Goal: Information Seeking & Learning: Learn about a topic

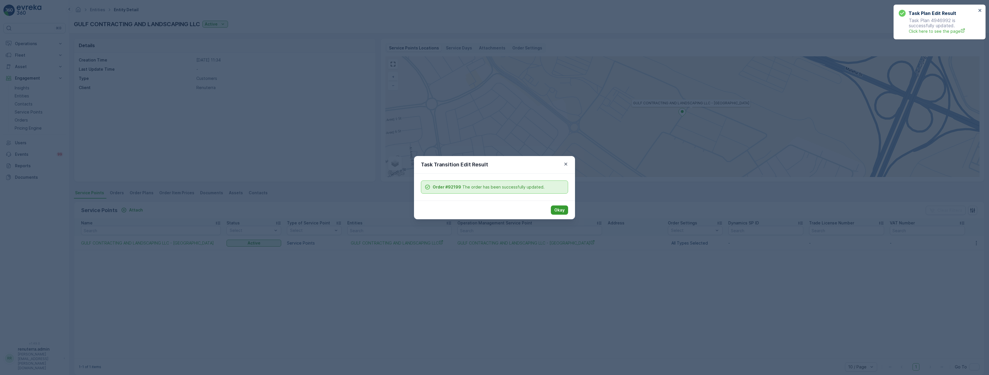
click at [558, 211] on p "Okay" at bounding box center [559, 210] width 10 height 6
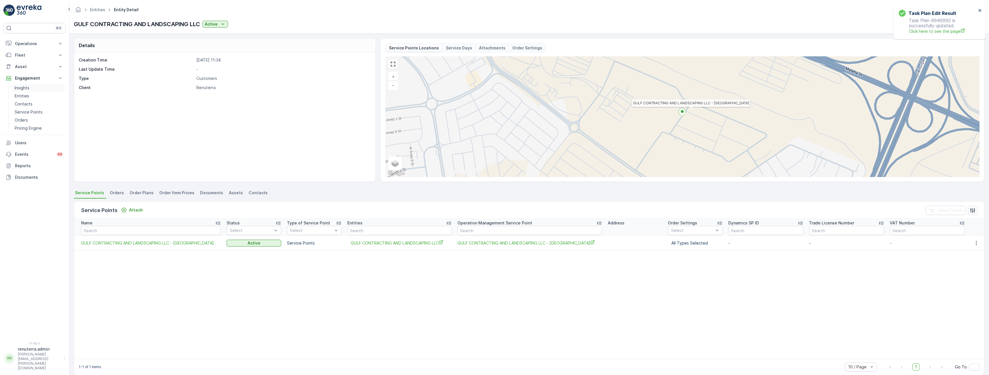
click at [25, 87] on p "Insights" at bounding box center [22, 88] width 15 height 6
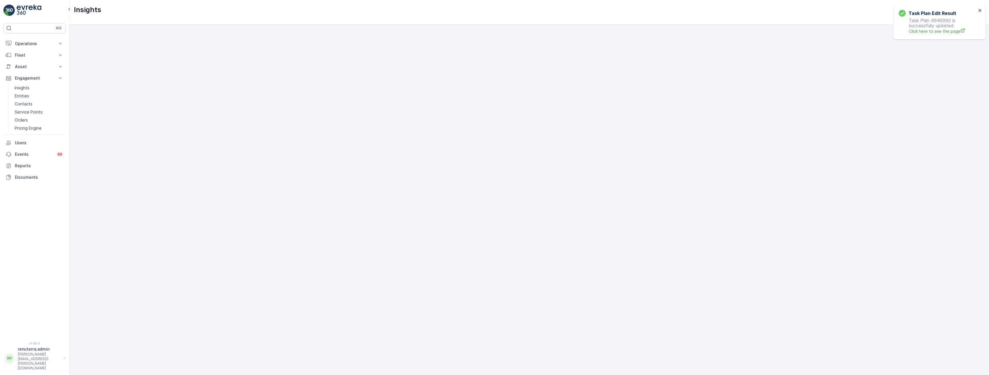
click at [980, 8] on div "Task Plan Edit Result Task Plan 4946992 is successfully updated. Click here to …" at bounding box center [940, 22] width 92 height 35
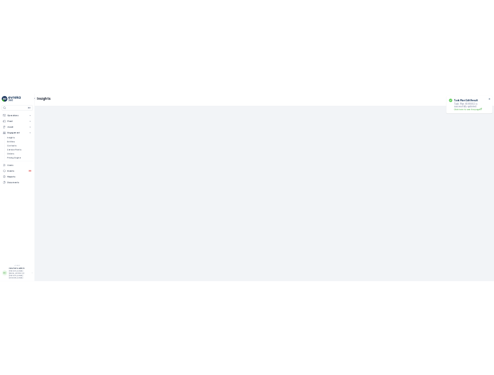
scroll to position [11, 0]
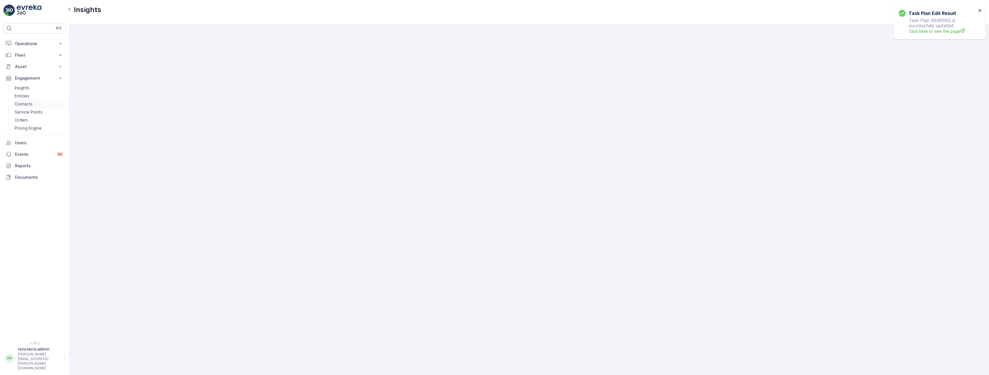
click at [23, 105] on p "Contacts" at bounding box center [24, 104] width 18 height 6
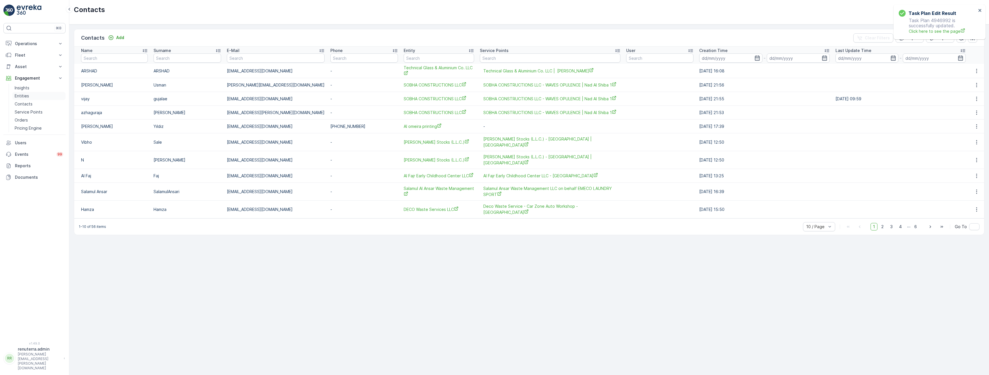
click at [23, 95] on p "Entities" at bounding box center [22, 96] width 14 height 6
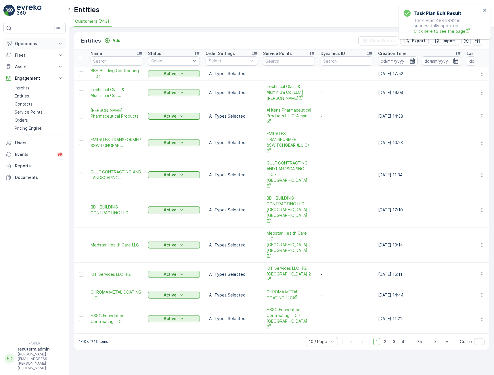
click at [23, 43] on p "Operations" at bounding box center [34, 44] width 39 height 6
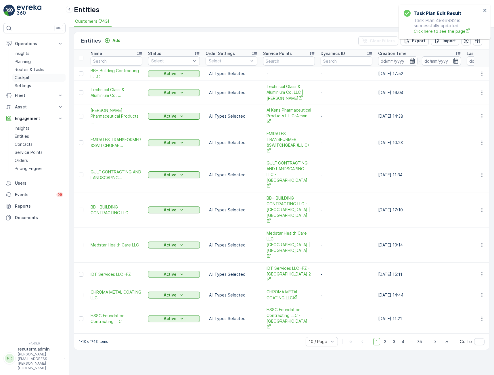
click at [27, 77] on p "Cockpit" at bounding box center [22, 78] width 15 height 6
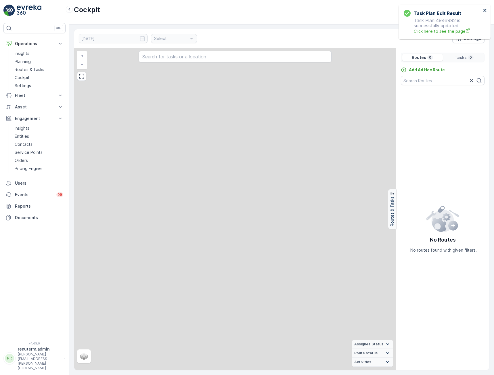
click at [484, 10] on icon "close" at bounding box center [485, 10] width 4 height 5
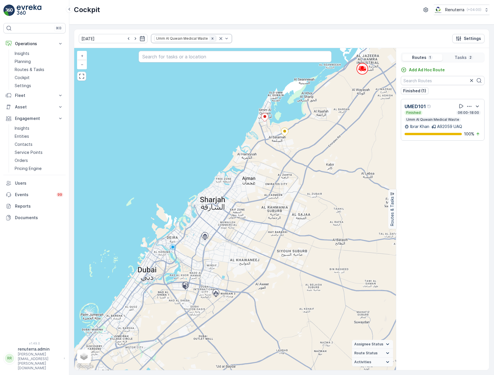
click at [210, 37] on icon "Remove Umm Al Quwain Medical Waste" at bounding box center [212, 39] width 4 height 4
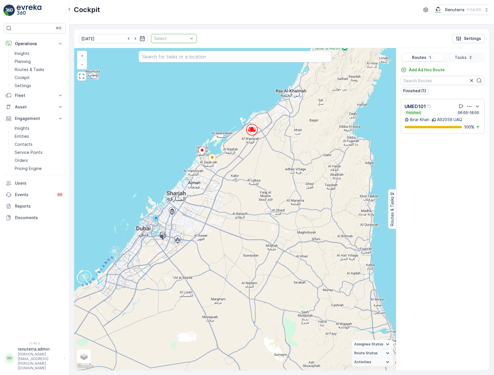
click at [177, 39] on div at bounding box center [171, 38] width 35 height 5
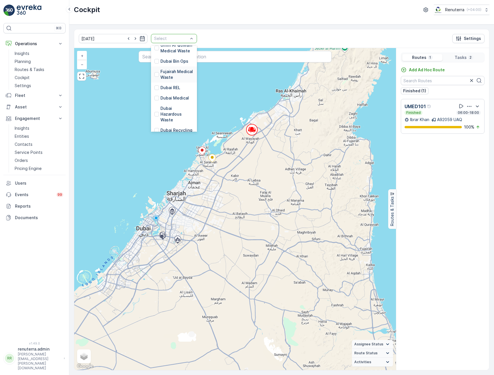
scroll to position [29, 0]
click at [166, 79] on p "Dubai REL" at bounding box center [170, 79] width 20 height 6
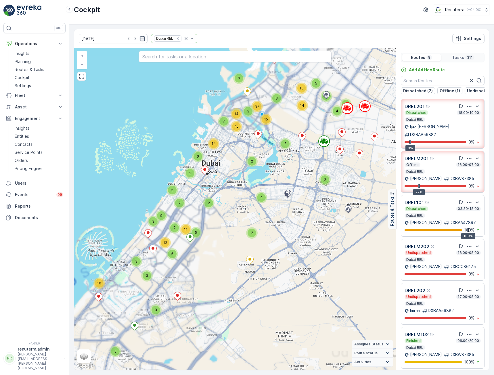
click at [139, 37] on icon "button" at bounding box center [142, 39] width 6 height 6
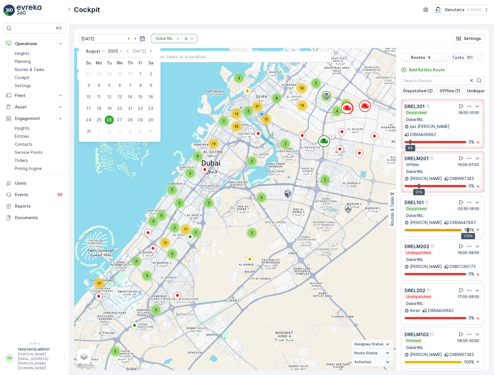
click at [99, 119] on div "25" at bounding box center [98, 119] width 9 height 9
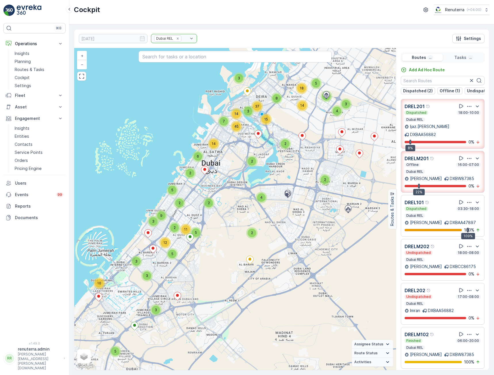
click at [259, 39] on div "25.08.2025 Dubai REL Settings" at bounding box center [281, 38] width 415 height 19
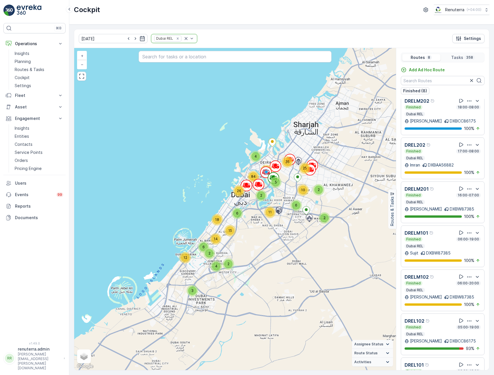
scroll to position [69, 0]
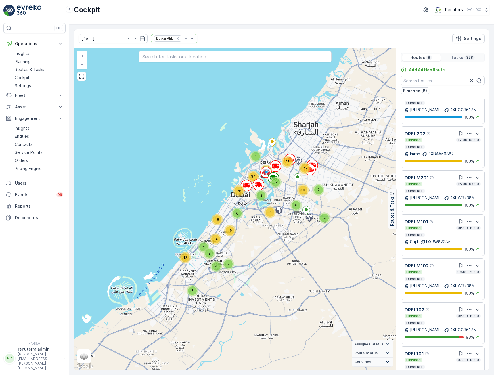
click at [440, 358] on div "Finished 03:30-18:00" at bounding box center [443, 360] width 76 height 5
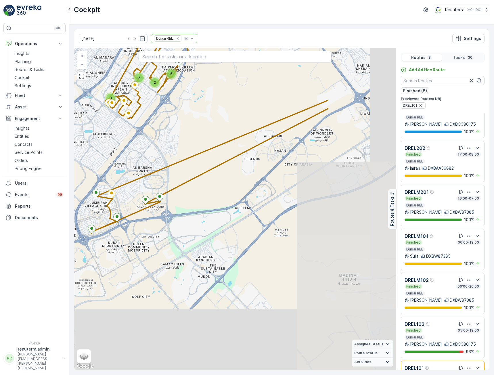
drag, startPoint x: 320, startPoint y: 212, endPoint x: 220, endPoint y: 131, distance: 128.6
click at [220, 131] on div "3 3 2 2 6 + − Satellite Roadmap Terrain Hybrid Leaflet Keyboard shortcuts Map D…" at bounding box center [235, 209] width 322 height 322
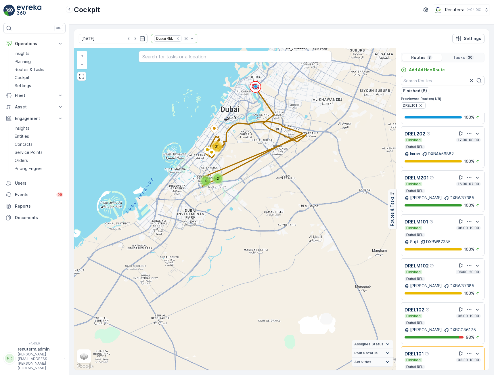
scroll to position [14, 0]
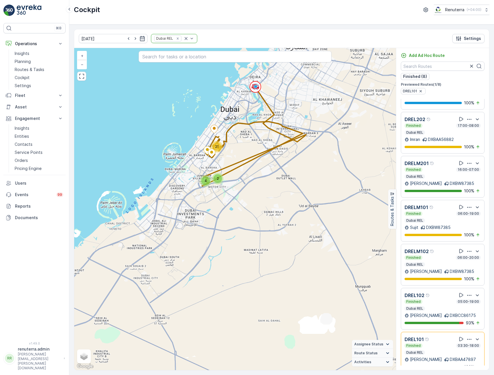
click at [436, 348] on div "DREL101 Finished 03:30-18:00 Dubai REL Zulfiqar Khan DXBAA47897 100 %" at bounding box center [443, 353] width 76 height 34
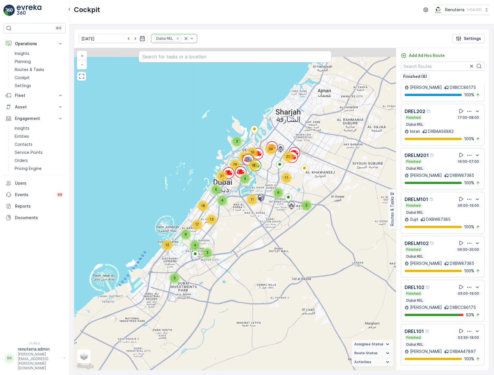
scroll to position [69, 0]
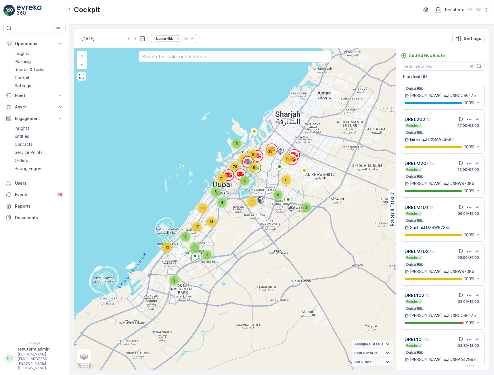
click at [436, 348] on div "DREL101 Finished 03:30-18:00 Dubai REL Zulfiqar Khan DXBAA47897 100 %" at bounding box center [443, 353] width 76 height 34
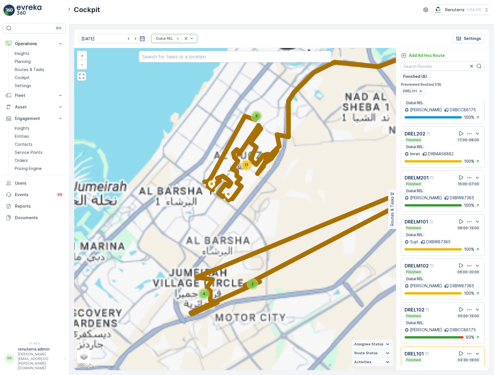
scroll to position [83, 0]
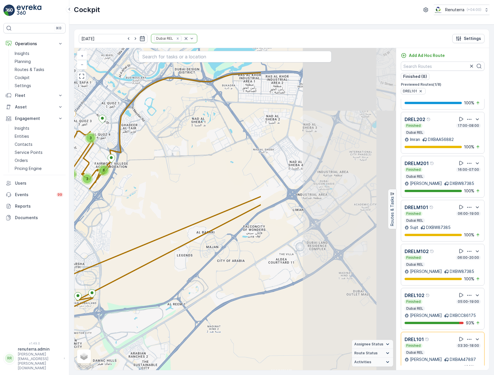
drag, startPoint x: 319, startPoint y: 224, endPoint x: 152, endPoint y: 239, distance: 168.0
click at [152, 239] on div "3 2 2 6 3 + − Satellite Roadmap Terrain Hybrid Leaflet Keyboard shortcuts Map D…" at bounding box center [235, 209] width 322 height 322
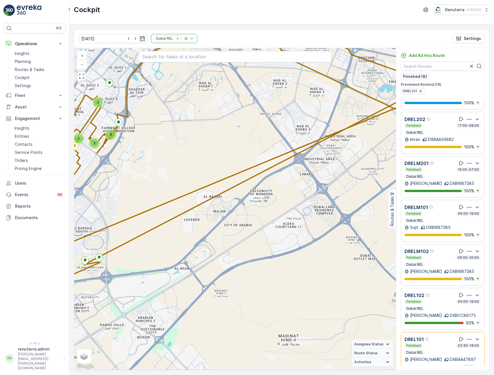
drag, startPoint x: 189, startPoint y: 239, endPoint x: 195, endPoint y: 204, distance: 36.3
click at [195, 204] on div "3 2 2 6 3 + − Satellite Roadmap Terrain Hybrid Leaflet Keyboard shortcuts Map D…" at bounding box center [235, 209] width 322 height 322
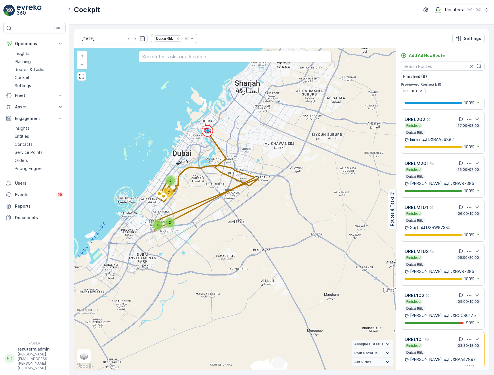
click at [467, 339] on icon "button" at bounding box center [469, 339] width 4 height 1
click at [468, 344] on span "See More Details" at bounding box center [468, 347] width 33 height 6
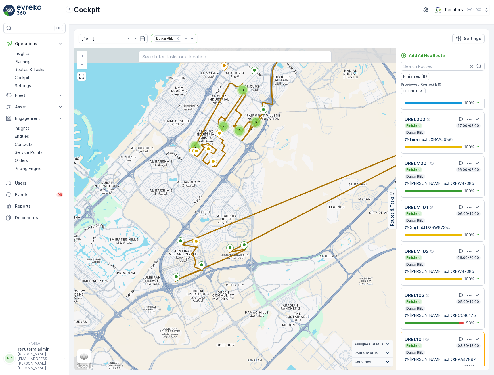
drag, startPoint x: 167, startPoint y: 204, endPoint x: 218, endPoint y: 237, distance: 60.8
click at [218, 237] on div "3 2 2 6 3 + − Satellite Roadmap Terrain Hybrid Leaflet Keyboard shortcuts Map D…" at bounding box center [235, 209] width 322 height 322
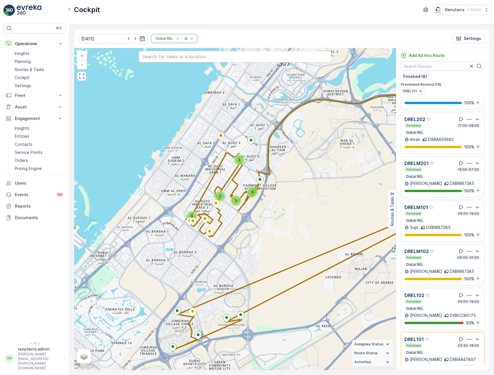
drag, startPoint x: 272, startPoint y: 131, endPoint x: 268, endPoint y: 200, distance: 68.5
click at [268, 200] on div "3 2 2 6 3 + − Satellite Roadmap Terrain Hybrid Leaflet Keyboard shortcuts Map D…" at bounding box center [235, 209] width 322 height 322
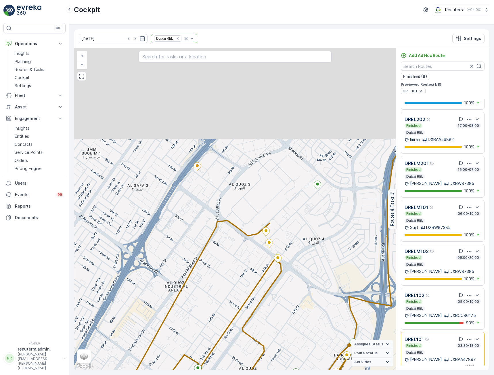
drag, startPoint x: 235, startPoint y: 145, endPoint x: 238, endPoint y: 239, distance: 93.5
click at [238, 239] on div "2 + − Satellite Roadmap Terrain Hybrid Leaflet Keyboard shortcuts Map Data Map …" at bounding box center [235, 209] width 322 height 322
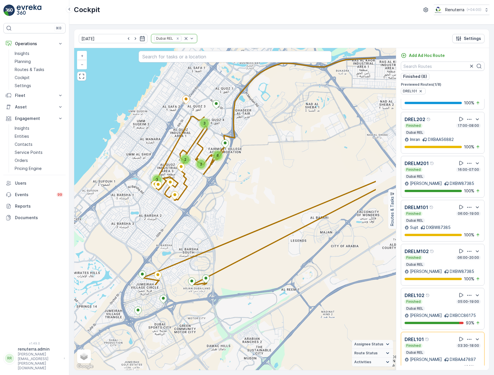
drag, startPoint x: 280, startPoint y: 291, endPoint x: 226, endPoint y: 166, distance: 136.0
click at [226, 166] on div "3 2 2 6 3 + − Satellite Roadmap Terrain Hybrid Leaflet Keyboard shortcuts Map D…" at bounding box center [235, 209] width 322 height 322
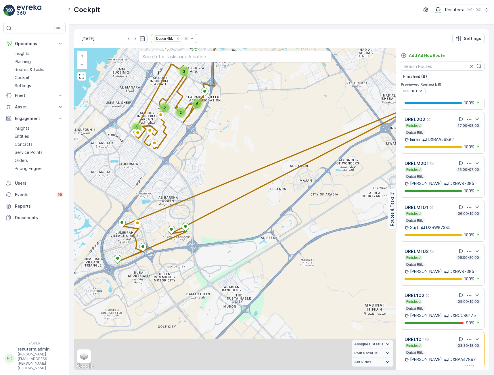
drag, startPoint x: 231, startPoint y: 223, endPoint x: 212, endPoint y: 178, distance: 48.7
click at [212, 178] on div "3 2 2 6 3 + − Satellite Roadmap Terrain Hybrid Leaflet Keyboard shortcuts Map D…" at bounding box center [235, 209] width 322 height 322
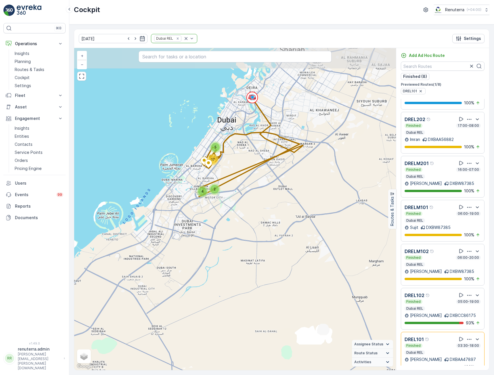
drag, startPoint x: 299, startPoint y: 189, endPoint x: 275, endPoint y: 219, distance: 38.5
click at [275, 219] on div "2 4 17 5 + − Satellite Roadmap Terrain Hybrid Leaflet Keyboard shortcuts Map Da…" at bounding box center [235, 209] width 322 height 322
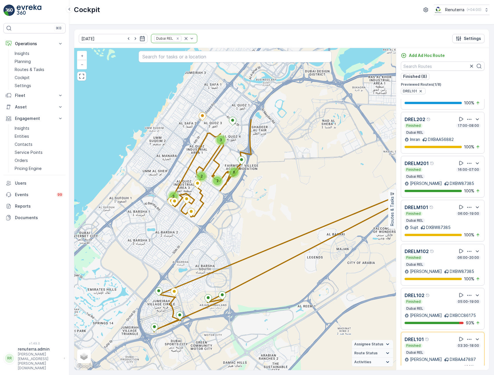
drag, startPoint x: 233, startPoint y: 143, endPoint x: 251, endPoint y: 246, distance: 103.9
click at [251, 246] on div "3 2 2 6 3 + − Satellite Roadmap Terrain Hybrid Leaflet Keyboard shortcuts Map D…" at bounding box center [235, 209] width 322 height 322
click at [430, 299] on div "Finished 05:00-19:00 Dubai REL" at bounding box center [443, 305] width 76 height 12
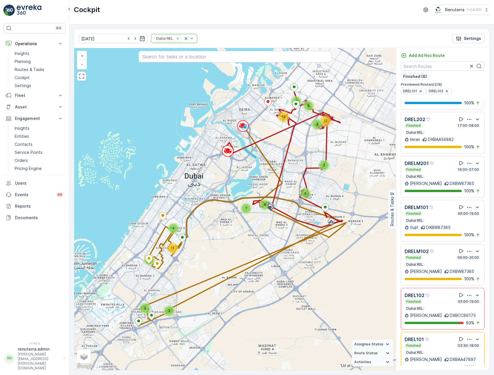
click at [432, 336] on div "DREL101" at bounding box center [443, 339] width 76 height 7
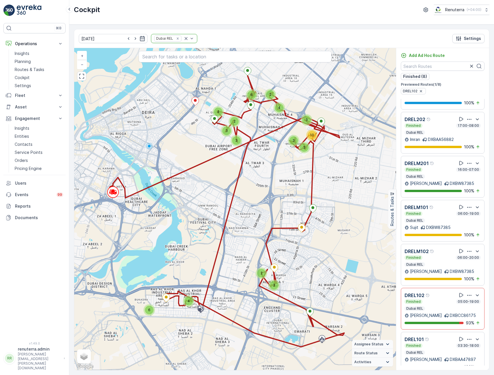
click at [444, 299] on div "Finished 05:00-19:00 Dubai REL" at bounding box center [443, 305] width 76 height 12
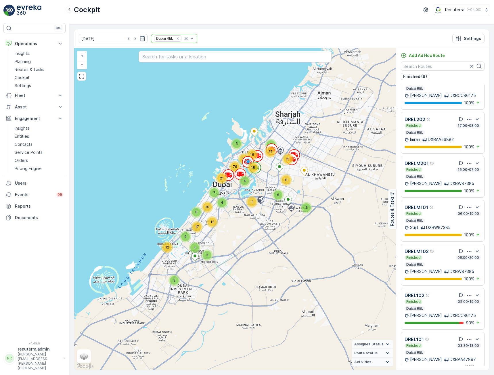
click at [439, 255] on div "Finished 06:00-20:00" at bounding box center [443, 257] width 76 height 5
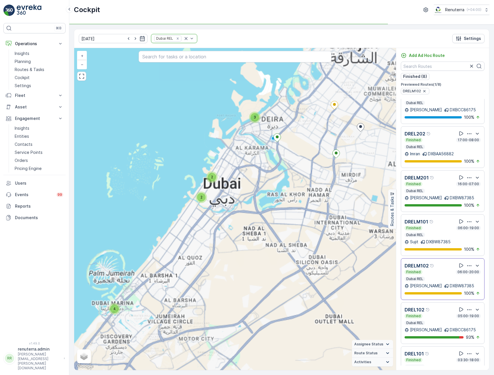
scroll to position [83, 0]
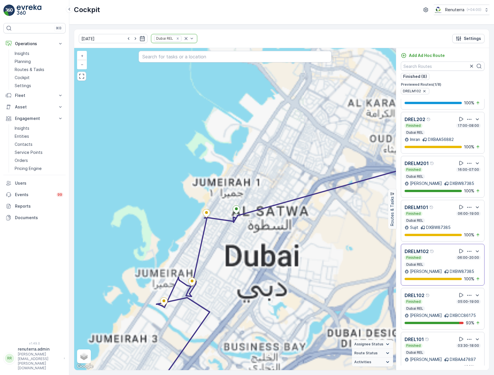
drag, startPoint x: 192, startPoint y: 182, endPoint x: 228, endPoint y: 220, distance: 52.5
click at [229, 221] on icon at bounding box center [350, 346] width 1085 height 867
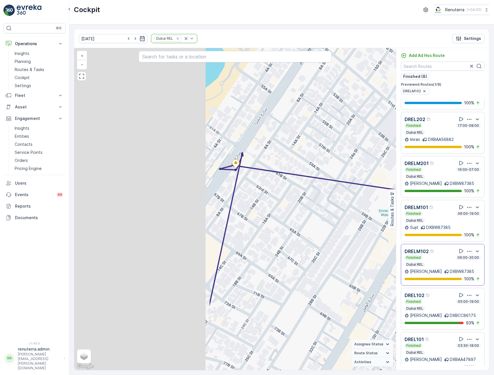
drag, startPoint x: 169, startPoint y: 239, endPoint x: 329, endPoint y: 195, distance: 165.8
click at [329, 195] on div "3 + − Satellite Roadmap Terrain Hybrid Leaflet Keyboard shortcuts Map Data Map …" at bounding box center [235, 209] width 322 height 322
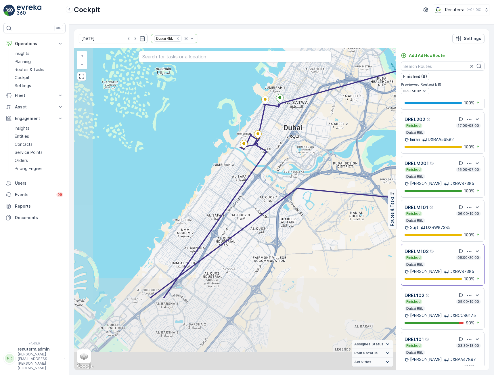
drag, startPoint x: 239, startPoint y: 274, endPoint x: 264, endPoint y: 169, distance: 107.9
click at [264, 169] on div "3 + − Satellite Roadmap Terrain Hybrid Leaflet Keyboard shortcuts Map Data Map …" at bounding box center [235, 209] width 322 height 322
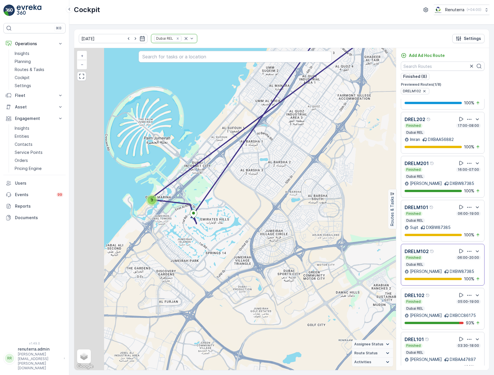
drag, startPoint x: 188, startPoint y: 293, endPoint x: 272, endPoint y: 131, distance: 182.6
click at [272, 131] on div "3 + − Satellite Roadmap Terrain Hybrid Leaflet Keyboard shortcuts Map Data Map …" at bounding box center [235, 209] width 322 height 322
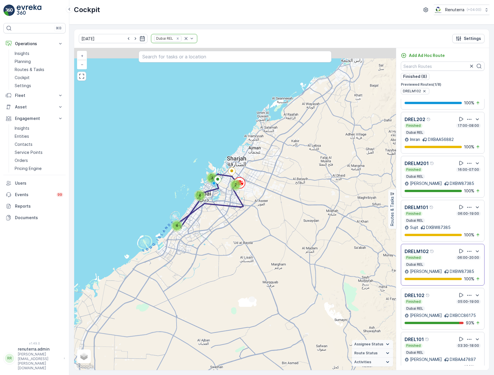
drag, startPoint x: 287, startPoint y: 195, endPoint x: 240, endPoint y: 231, distance: 59.1
click at [240, 231] on div "3 2 4 4 + − Satellite Roadmap Terrain Hybrid Leaflet Keyboard shortcuts Map Dat…" at bounding box center [235, 209] width 322 height 322
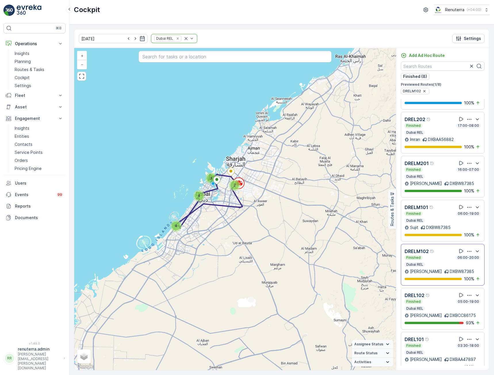
click at [445, 248] on div "DRELM102 Finished 06:00-20:00 Dubai REL" at bounding box center [443, 257] width 76 height 19
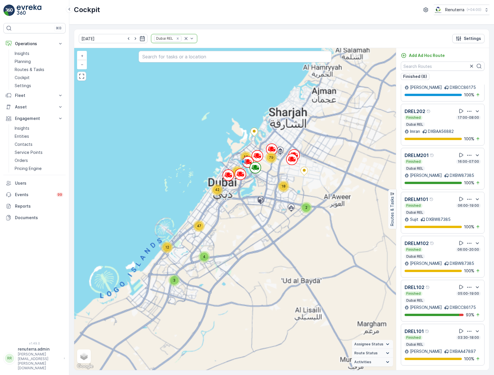
scroll to position [69, 0]
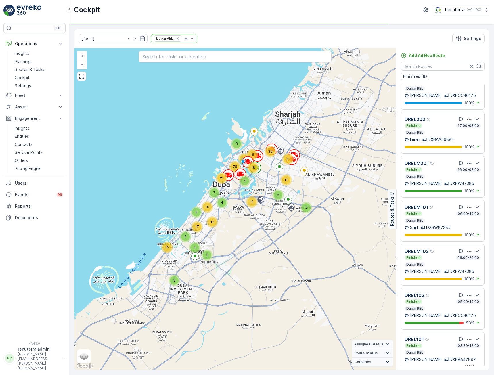
click at [441, 211] on div "Finished 06:00-19:00" at bounding box center [443, 213] width 76 height 5
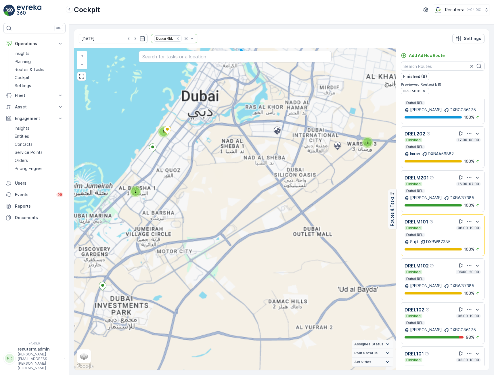
scroll to position [83, 0]
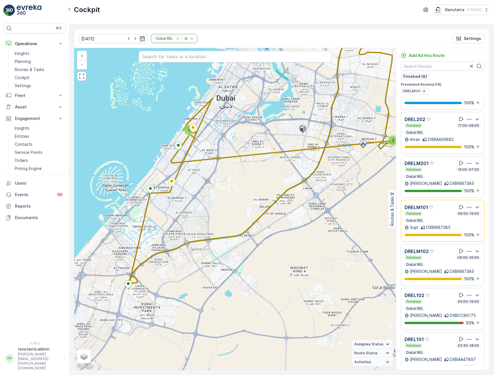
drag, startPoint x: 200, startPoint y: 246, endPoint x: 223, endPoint y: 238, distance: 23.7
click at [223, 238] on icon at bounding box center [260, 160] width 265 height 256
click at [447, 211] on div "Finished 06:00-19:00 Dubai REL" at bounding box center [443, 217] width 76 height 12
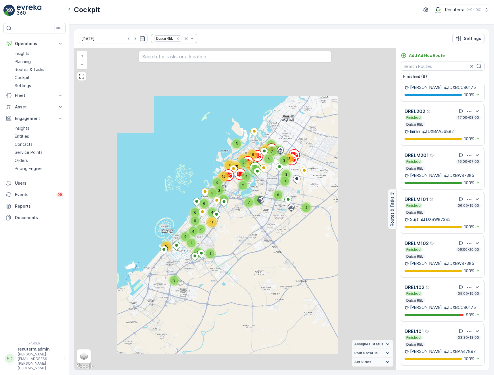
scroll to position [69, 0]
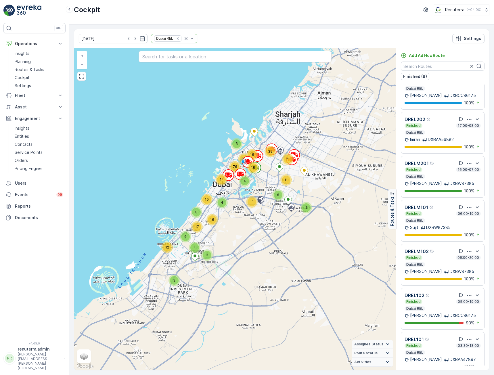
click at [436, 167] on div "Finished 16:00-07:00 Dubai REL" at bounding box center [443, 173] width 76 height 12
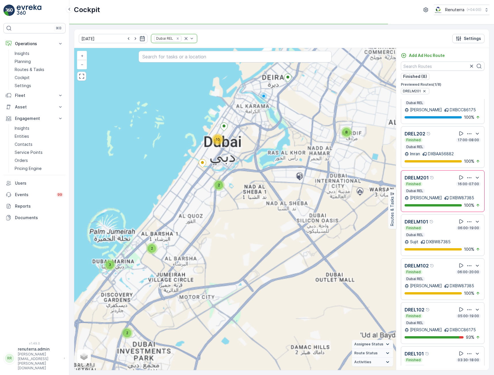
scroll to position [83, 0]
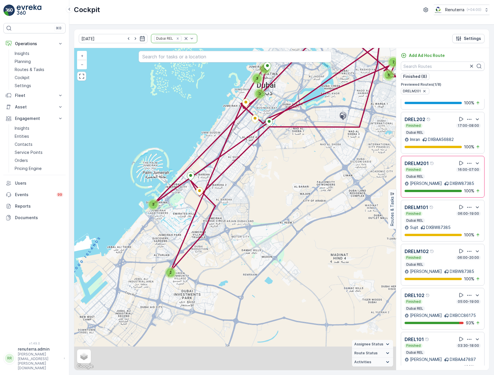
drag, startPoint x: 219, startPoint y: 269, endPoint x: 269, endPoint y: 199, distance: 86.2
click at [269, 199] on div "3 2 2 6 3 4 3 + − Satellite Roadmap Terrain Hybrid Leaflet Keyboard shortcuts M…" at bounding box center [235, 209] width 322 height 322
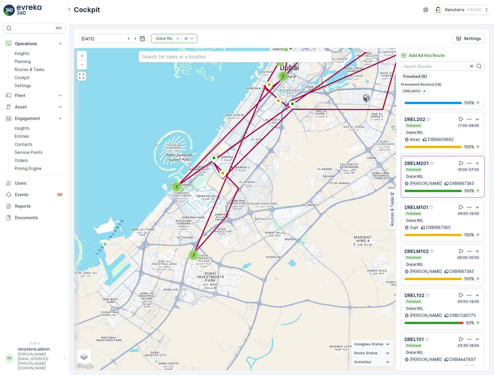
drag, startPoint x: 225, startPoint y: 177, endPoint x: 209, endPoint y: 237, distance: 62.9
click at [210, 239] on div "3 2 2 6 3 4 3 + − Satellite Roadmap Terrain Hybrid Leaflet Keyboard shortcuts M…" at bounding box center [235, 209] width 322 height 322
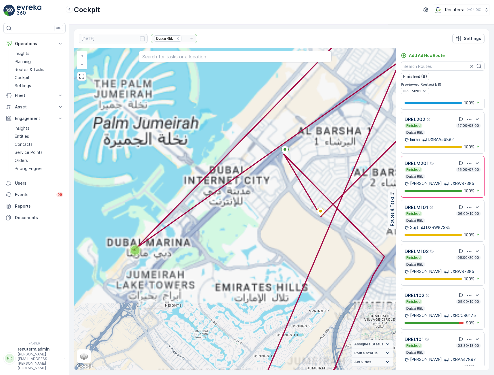
drag, startPoint x: 158, startPoint y: 254, endPoint x: 218, endPoint y: 227, distance: 65.5
click at [218, 227] on div "3 2 2 6 3 4 3 3 2 3 2 + − Satellite Roadmap Terrain Hybrid Leaflet Keyboard sho…" at bounding box center [235, 209] width 322 height 322
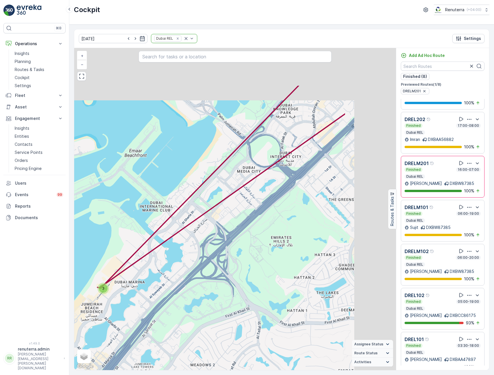
drag, startPoint x: 239, startPoint y: 245, endPoint x: 152, endPoint y: 283, distance: 95.1
click at [151, 284] on div "3 2 3 2 + − Satellite Roadmap Terrain Hybrid Leaflet Keyboard shortcuts Map Dat…" at bounding box center [235, 209] width 322 height 322
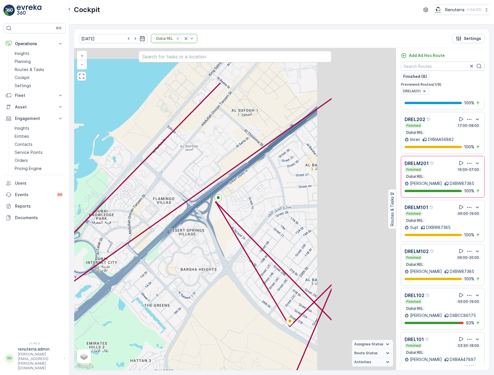
drag, startPoint x: 318, startPoint y: 166, endPoint x: 197, endPoint y: 235, distance: 139.8
click at [197, 235] on div "3 2 3 2 + − Satellite Roadmap Terrain Hybrid Leaflet Keyboard shortcuts Map Dat…" at bounding box center [235, 209] width 322 height 322
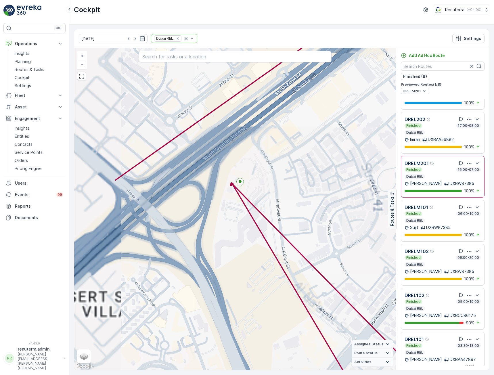
drag, startPoint x: 210, startPoint y: 184, endPoint x: 263, endPoint y: 172, distance: 54.2
click at [263, 172] on div "3 2 2 + − Satellite Roadmap Terrain Hybrid Leaflet Keyboard shortcuts Map Data …" at bounding box center [235, 209] width 322 height 322
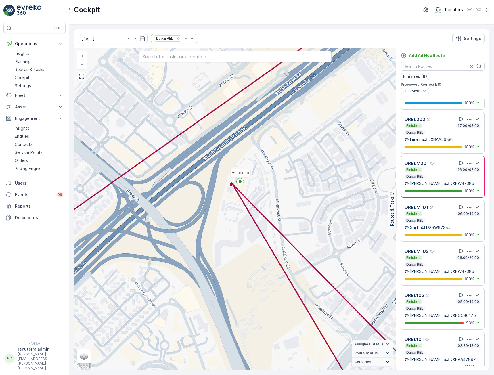
click at [241, 180] on icon at bounding box center [240, 182] width 7 height 8
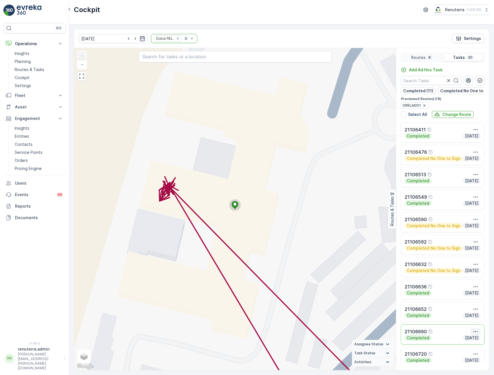
click at [473, 331] on button "button" at bounding box center [475, 331] width 10 height 7
click at [474, 343] on span "See More Details" at bounding box center [474, 343] width 33 height 6
click at [233, 207] on circle at bounding box center [235, 205] width 12 height 12
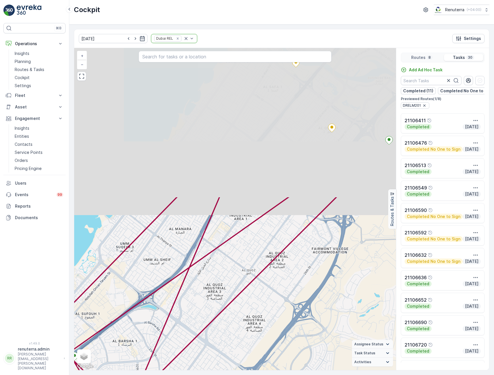
drag, startPoint x: 247, startPoint y: 116, endPoint x: 247, endPoint y: 197, distance: 80.2
click at [205, 294] on div "3 2 3 2 + − Satellite Roadmap Terrain Hybrid Leaflet Keyboard shortcuts Map Dat…" at bounding box center [235, 209] width 322 height 322
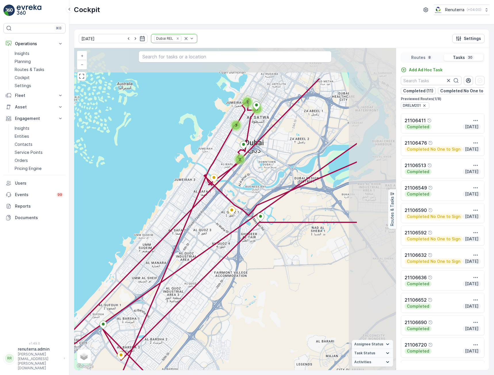
drag, startPoint x: 314, startPoint y: 155, endPoint x: 242, endPoint y: 219, distance: 95.8
click at [242, 219] on div "2 3 5 3 2 2 2 + − Satellite Roadmap Terrain Hybrid Leaflet Keyboard shortcuts M…" at bounding box center [235, 209] width 322 height 322
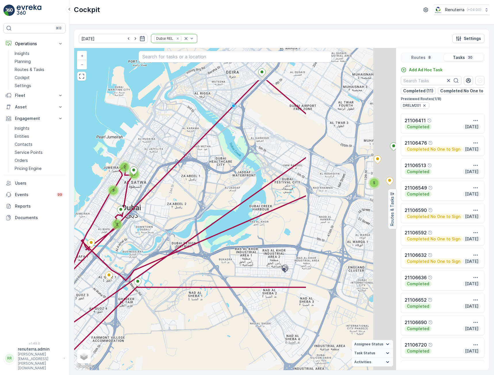
drag, startPoint x: 292, startPoint y: 144, endPoint x: 169, endPoint y: 209, distance: 138.1
click at [169, 209] on div "3 5 3 2 2 2 + − Satellite Roadmap Terrain Hybrid Leaflet Keyboard shortcuts Map…" at bounding box center [235, 209] width 322 height 322
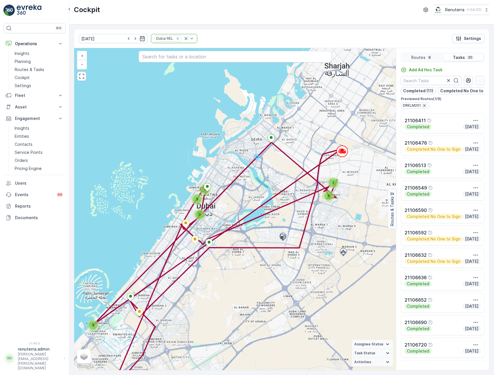
click at [423, 107] on icon "button" at bounding box center [424, 105] width 5 height 5
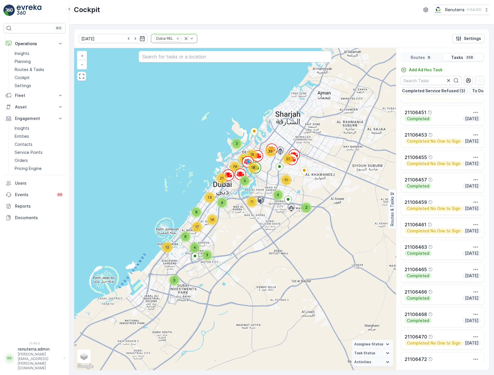
scroll to position [0, 182]
click at [422, 55] on p "Routes" at bounding box center [418, 58] width 14 height 6
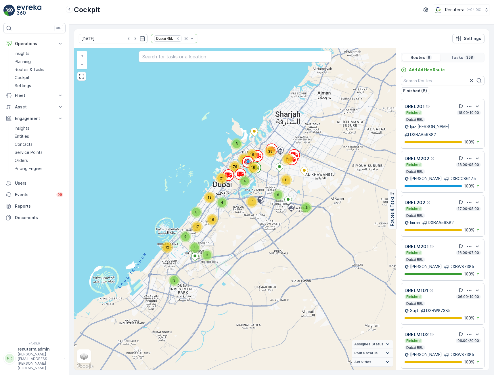
click at [434, 206] on div "Finished 17:00-08:00" at bounding box center [443, 208] width 76 height 5
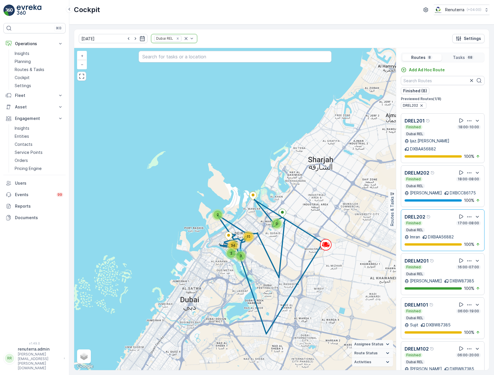
click at [432, 169] on div "DRELM202 Finished 18:00-08:00 Dubai REL" at bounding box center [443, 178] width 76 height 19
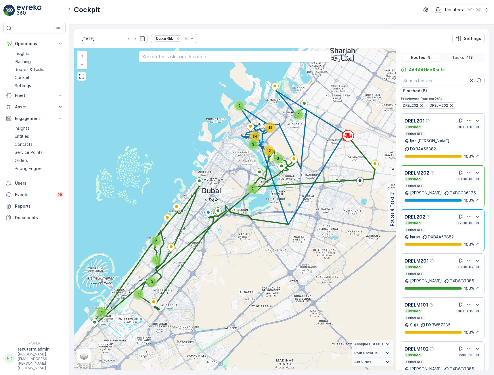
click at [438, 221] on div "Finished 17:00-08:00" at bounding box center [443, 223] width 76 height 5
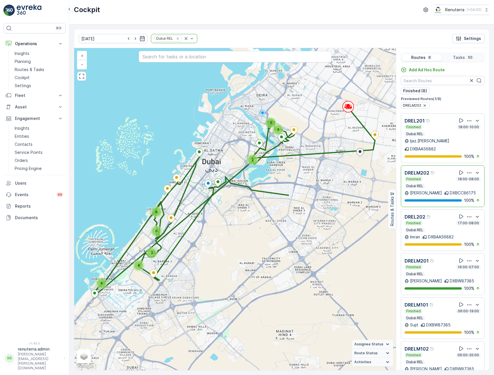
click at [440, 177] on div "Finished 18:00-08:00 Dubai REL" at bounding box center [443, 183] width 76 height 12
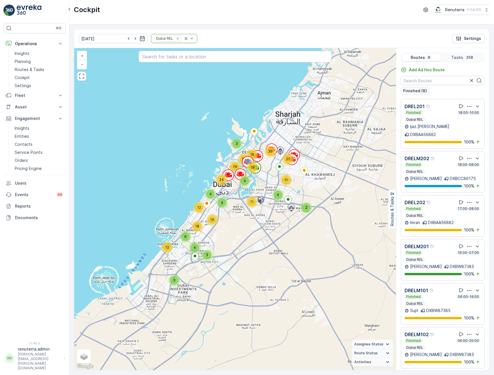
click at [441, 206] on div "Finished 17:00-08:00 Dubai REL" at bounding box center [443, 212] width 76 height 12
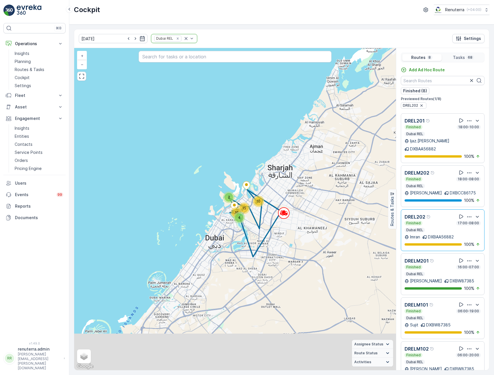
drag, startPoint x: 323, startPoint y: 284, endPoint x: 276, endPoint y: 237, distance: 66.3
click at [278, 241] on div "2 10 15 35 4 + − Satellite Roadmap Terrain Hybrid Leaflet Keyboard shortcuts Ma…" at bounding box center [235, 209] width 322 height 322
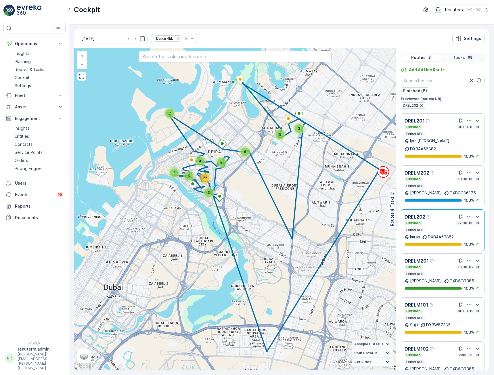
drag, startPoint x: 200, startPoint y: 207, endPoint x: 257, endPoint y: 225, distance: 60.0
click at [257, 225] on div "2 3 5 8 6 2 6 22 4 3 + − Satellite Roadmap Terrain Hybrid Leaflet Keyboard shor…" at bounding box center [235, 209] width 322 height 322
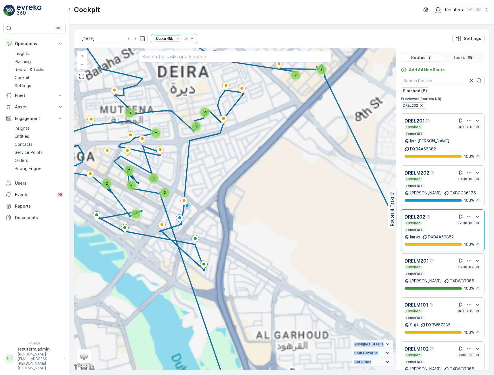
drag, startPoint x: 179, startPoint y: 197, endPoint x: 290, endPoint y: 217, distance: 113.3
click at [290, 217] on div "2 3 5 8 6 2 6 22 4 3 2 2 2 2 3 3 2 2 2 2 2 2 4 2 2 3 3 + − Satellite Roadmap Te…" at bounding box center [235, 209] width 322 height 322
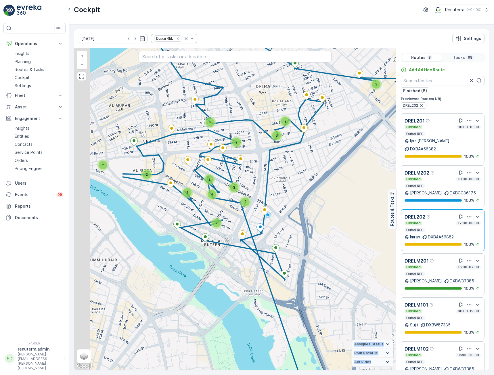
drag, startPoint x: 201, startPoint y: 195, endPoint x: 355, endPoint y: 185, distance: 154.2
click at [355, 185] on div "2 2 2 2 3 3 2 2 2 2 2 2 4 2 2 3 3 + − Satellite Roadmap Terrain Hybrid Leaflet …" at bounding box center [235, 209] width 322 height 322
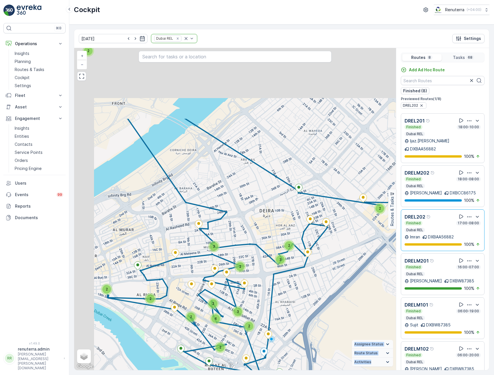
drag, startPoint x: 206, startPoint y: 137, endPoint x: 273, endPoint y: 283, distance: 160.7
click at [273, 283] on div "2 2 2 2 3 3 2 2 2 2 2 2 4 2 2 3 3 + − Satellite Roadmap Terrain Hybrid Leaflet …" at bounding box center [235, 209] width 322 height 322
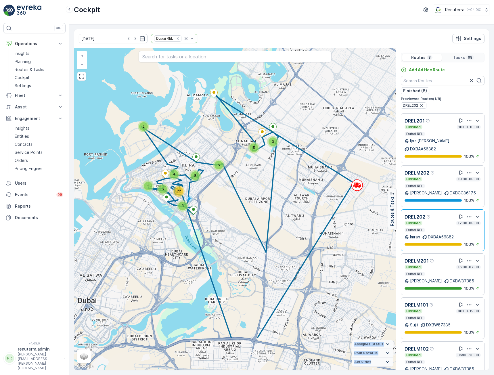
drag, startPoint x: 285, startPoint y: 277, endPoint x: 212, endPoint y: 212, distance: 96.8
click at [212, 212] on div "2 3 5 8 6 2 6 22 4 3 + − Satellite Roadmap Terrain Hybrid Leaflet Keyboard shor…" at bounding box center [235, 209] width 322 height 322
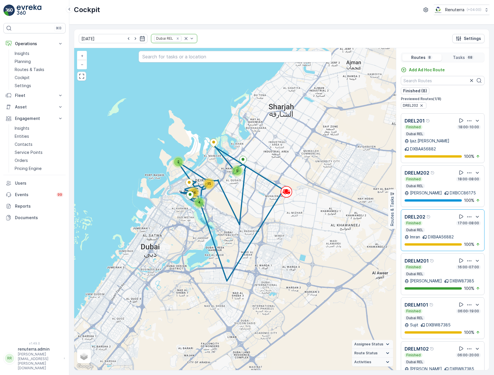
click at [445, 221] on div "Finished 17:00-08:00" at bounding box center [443, 223] width 76 height 5
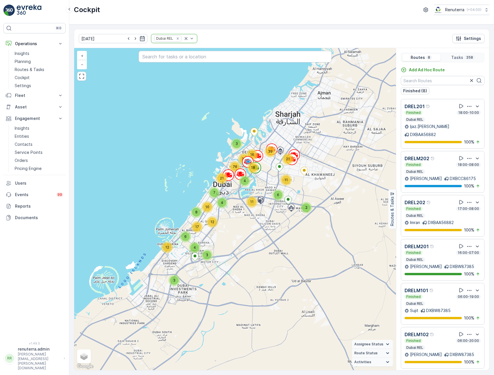
click at [438, 162] on div "Finished 18:00-08:00" at bounding box center [443, 164] width 76 height 5
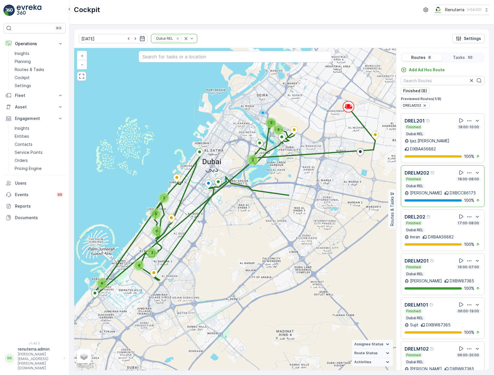
click at [438, 165] on div "DRELM202 Finished 18:00-08:00 Dubai REL Davinder DXBCC86175 100 %" at bounding box center [443, 186] width 84 height 42
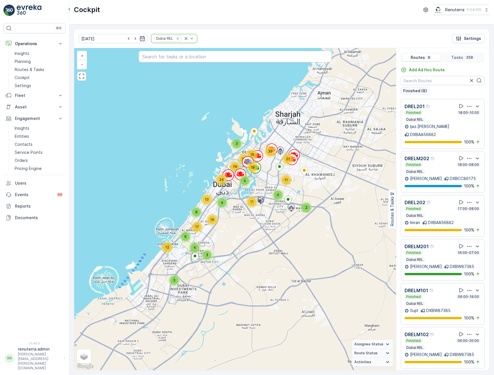
click at [438, 110] on div "DREL201 Finished 18:00-10:00 Dubai REL" at bounding box center [443, 112] width 76 height 19
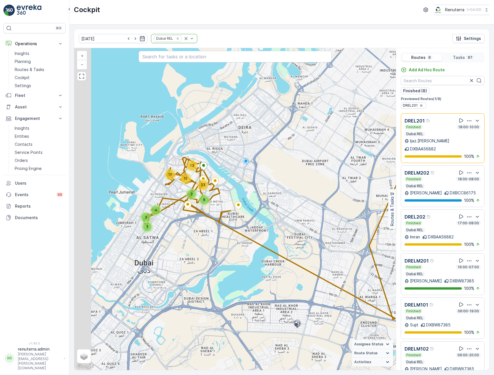
drag, startPoint x: 162, startPoint y: 178, endPoint x: 204, endPoint y: 216, distance: 57.2
click at [208, 228] on div "3 4 3 10 8 3 15 13 23 + − Satellite Roadmap Terrain Hybrid Leaflet Keyboard sho…" at bounding box center [235, 209] width 322 height 322
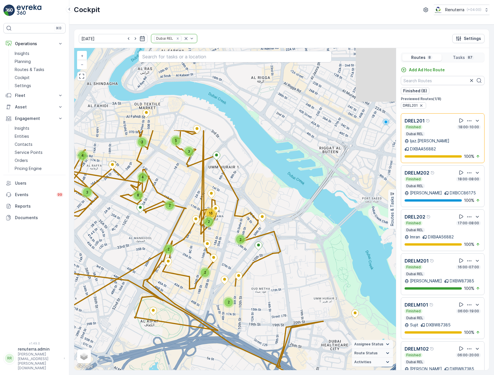
drag, startPoint x: 181, startPoint y: 168, endPoint x: 158, endPoint y: 274, distance: 108.5
click at [158, 274] on div "2 2 2 3 4 2 2 2 2 4 8 3 5 3 2 2 16 + − Satellite Roadmap Terrain Hybrid Leaflet…" at bounding box center [235, 209] width 322 height 322
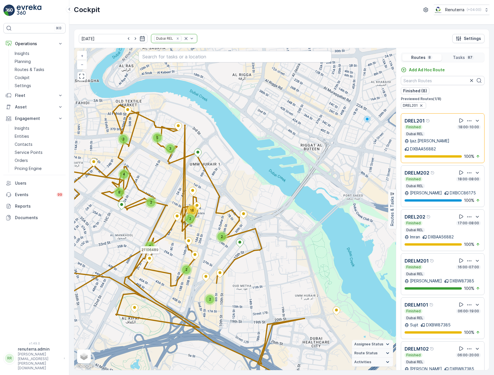
click at [436, 129] on div "Finished 18:00-10:00" at bounding box center [443, 127] width 76 height 5
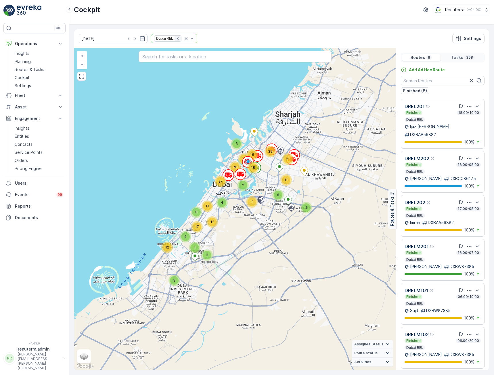
click at [176, 38] on icon "Remove Dubai REL" at bounding box center [178, 39] width 4 height 4
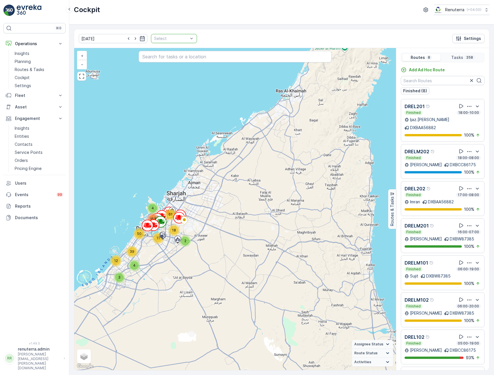
click at [167, 38] on div at bounding box center [171, 38] width 35 height 5
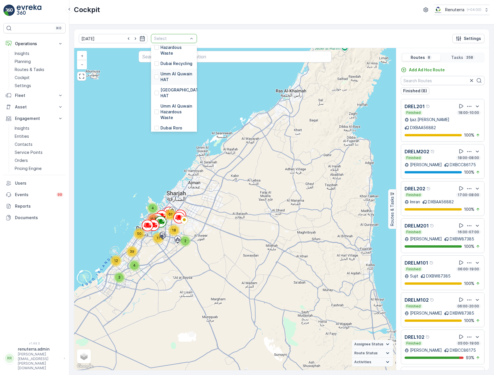
scroll to position [115, 0]
click at [154, 97] on div at bounding box center [156, 99] width 5 height 5
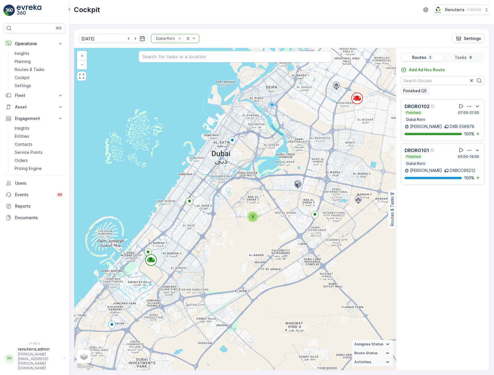
click at [440, 157] on div "Finished 05:00-19:00" at bounding box center [443, 156] width 76 height 5
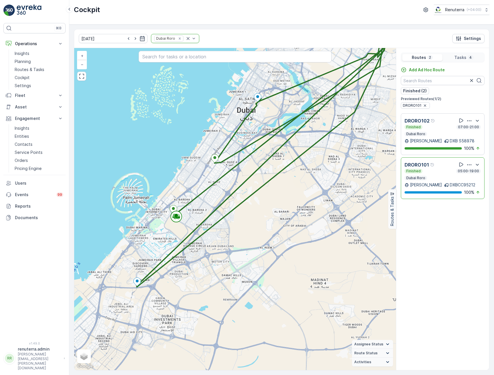
drag, startPoint x: 291, startPoint y: 244, endPoint x: 254, endPoint y: 229, distance: 40.4
click at [254, 229] on div "+ − Satellite Roadmap Terrain Hybrid Leaflet Keyboard shortcuts Map Data Map da…" at bounding box center [235, 209] width 322 height 322
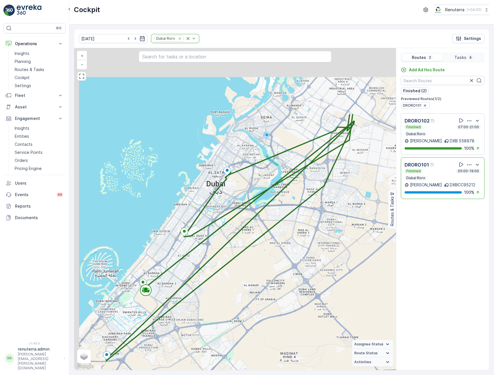
drag, startPoint x: 251, startPoint y: 176, endPoint x: 272, endPoint y: 277, distance: 103.0
click at [272, 277] on div "+ − Satellite Roadmap Terrain Hybrid Leaflet Keyboard shortcuts Map Data Map da…" at bounding box center [235, 209] width 322 height 322
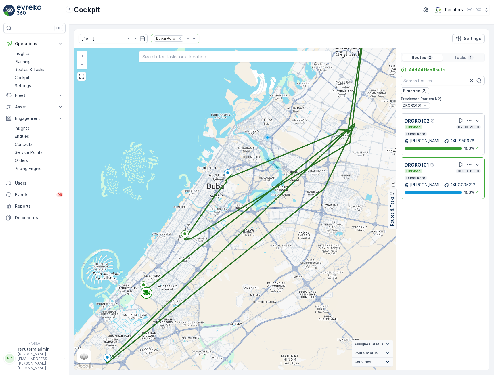
click at [441, 127] on div "Finished 07:00-21:00" at bounding box center [443, 127] width 76 height 5
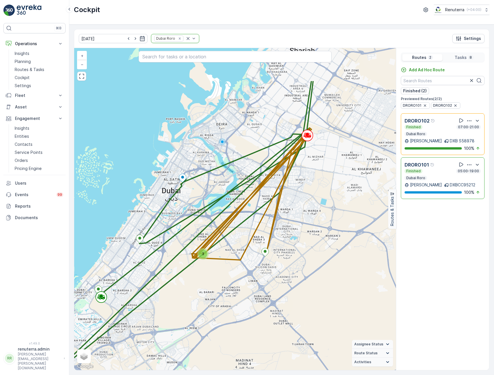
drag, startPoint x: 329, startPoint y: 188, endPoint x: 258, endPoint y: 252, distance: 95.7
click at [258, 252] on div "3 + − Satellite Roadmap Terrain Hybrid Leaflet Keyboard shortcuts Map Data Map …" at bounding box center [235, 209] width 322 height 322
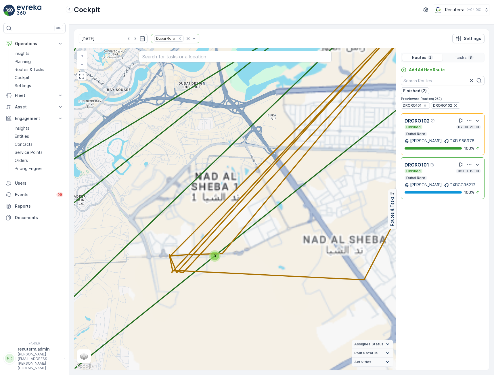
click at [215, 255] on span "3" at bounding box center [215, 256] width 2 height 4
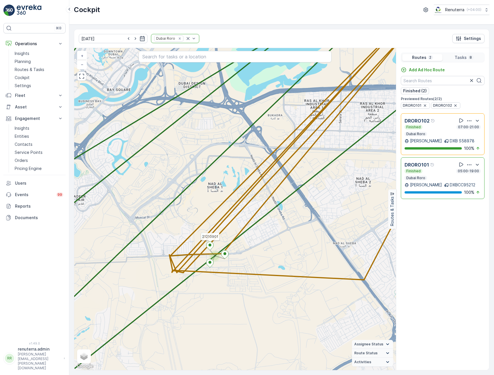
click at [211, 247] on icon at bounding box center [209, 246] width 7 height 8
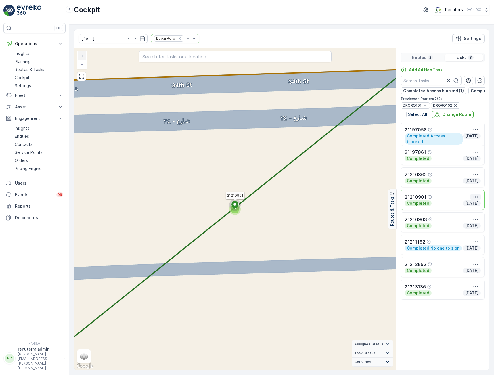
click at [475, 200] on icon "button" at bounding box center [476, 197] width 6 height 6
click at [470, 208] on span "See More Details" at bounding box center [469, 206] width 33 height 6
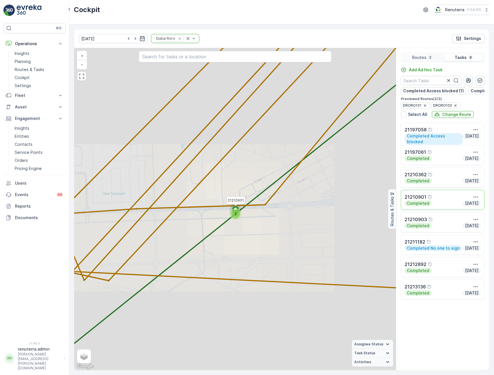
click at [235, 216] on span "2" at bounding box center [236, 214] width 2 height 4
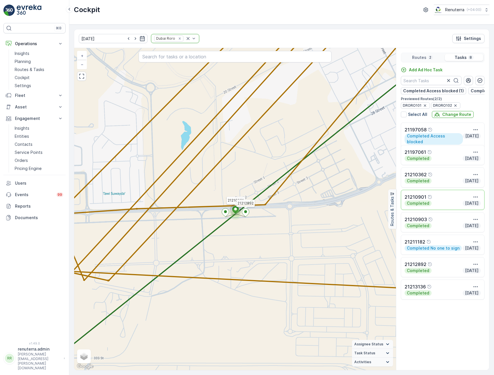
click at [247, 213] on icon at bounding box center [245, 212] width 7 height 8
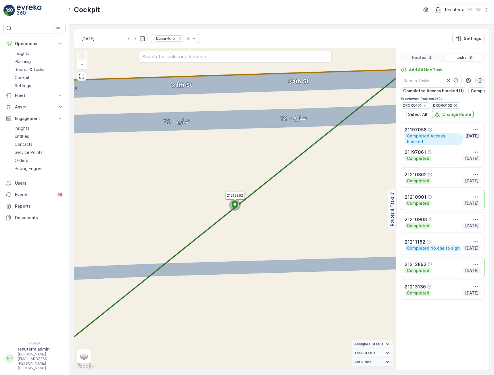
drag, startPoint x: 234, startPoint y: 205, endPoint x: 198, endPoint y: 214, distance: 37.2
click at [194, 217] on div "21210901 21212892 + − Satellite Roadmap Terrain Hybrid Leaflet Keyboard shortcu…" at bounding box center [235, 209] width 322 height 322
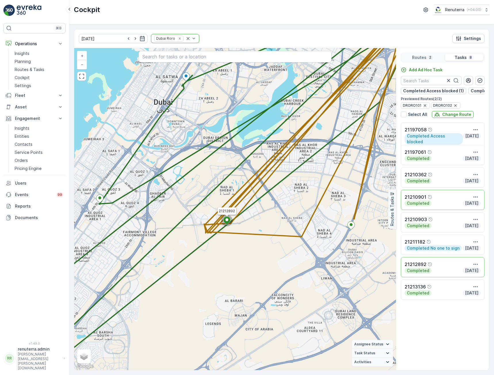
click at [227, 217] on icon at bounding box center [226, 221] width 7 height 8
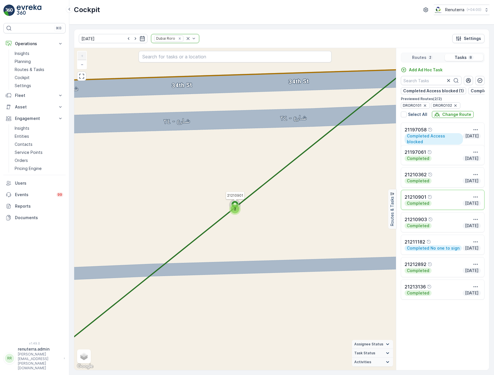
click at [235, 209] on span "2" at bounding box center [235, 209] width 2 height 4
click at [245, 208] on ellipse at bounding box center [245, 206] width 3 height 3
click at [477, 265] on icon "button" at bounding box center [476, 264] width 6 height 6
click at [474, 274] on span "See More Details" at bounding box center [469, 273] width 33 height 6
click at [237, 205] on icon at bounding box center [234, 205] width 7 height 8
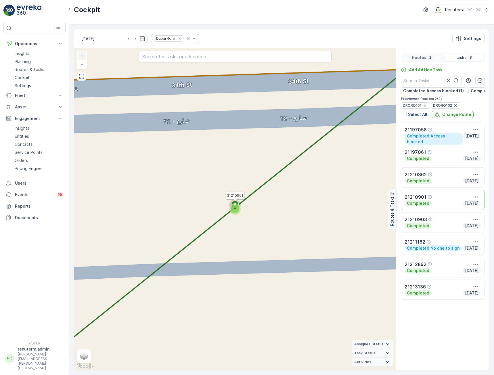
click at [237, 204] on div "2" at bounding box center [235, 209] width 12 height 12
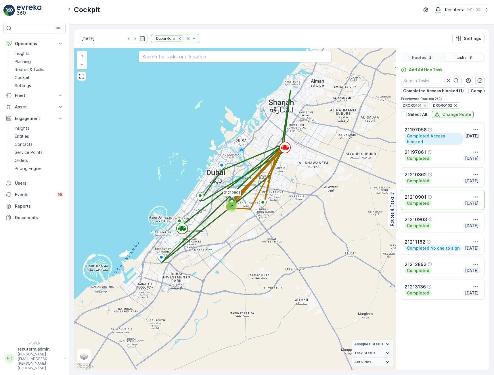
click at [178, 38] on icon "Remove Dubai Roro" at bounding box center [180, 39] width 4 height 4
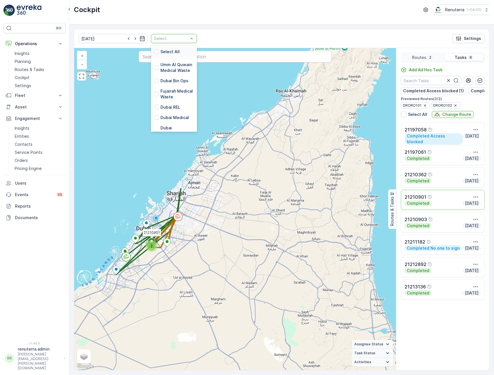
click at [174, 40] on div at bounding box center [171, 38] width 35 height 5
click at [154, 119] on div at bounding box center [156, 121] width 5 height 5
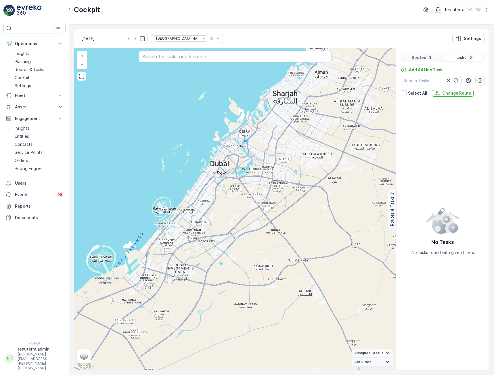
click at [418, 55] on p "Routes" at bounding box center [419, 58] width 14 height 6
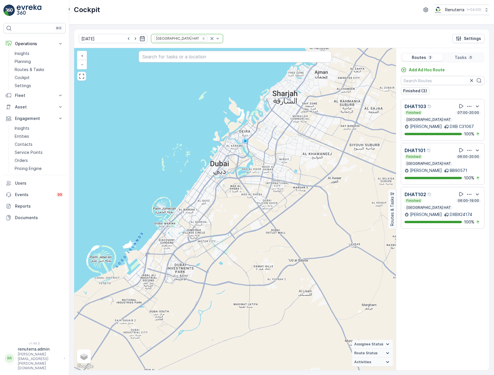
click at [436, 111] on div "Finished 07:00-20:00" at bounding box center [443, 112] width 76 height 5
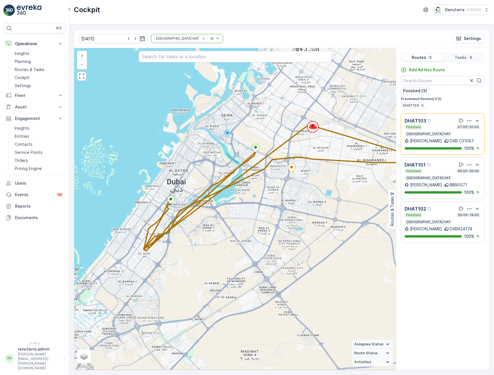
drag, startPoint x: 319, startPoint y: 234, endPoint x: 322, endPoint y: 218, distance: 16.0
click at [322, 218] on div "+ − Satellite Roadmap Terrain Hybrid Leaflet Keyboard shortcuts Map Data Map da…" at bounding box center [235, 209] width 322 height 322
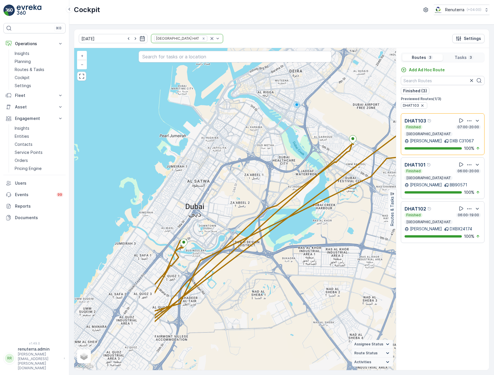
drag, startPoint x: 229, startPoint y: 176, endPoint x: 342, endPoint y: 177, distance: 112.7
click at [342, 177] on div "+ − Satellite Roadmap Terrain Hybrid Leaflet Keyboard shortcuts Map Data Map da…" at bounding box center [235, 209] width 322 height 322
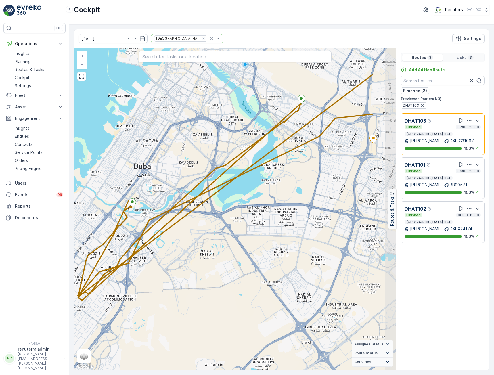
drag, startPoint x: 305, startPoint y: 241, endPoint x: 250, endPoint y: 237, distance: 55.3
click at [250, 237] on div "+ − Satellite Roadmap Terrain Hybrid Leaflet Keyboard shortcuts Map Data Map da…" at bounding box center [235, 209] width 322 height 322
click at [436, 132] on div "Finished 07:00-20:00 Dubai HAT" at bounding box center [443, 131] width 76 height 12
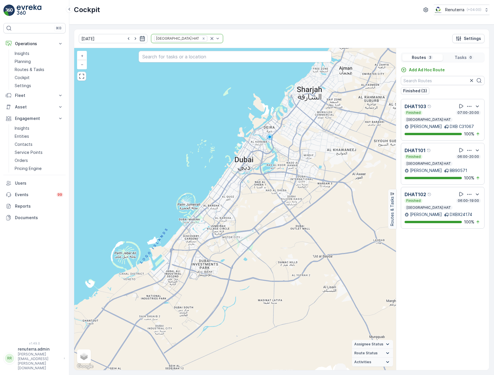
click at [139, 37] on icon "button" at bounding box center [142, 39] width 6 height 6
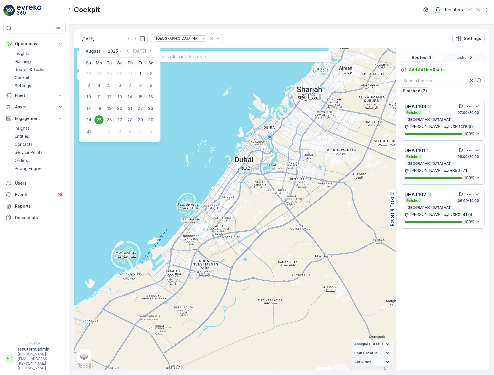
click at [88, 117] on div "24" at bounding box center [88, 119] width 9 height 9
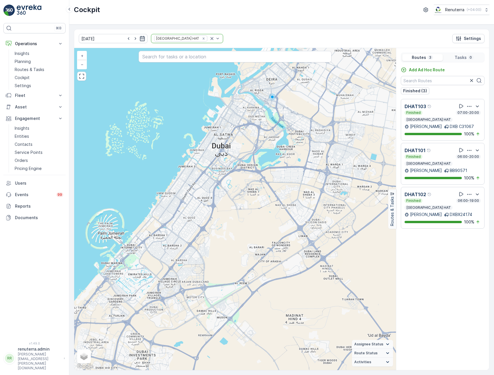
click at [139, 37] on icon "button" at bounding box center [142, 39] width 6 height 6
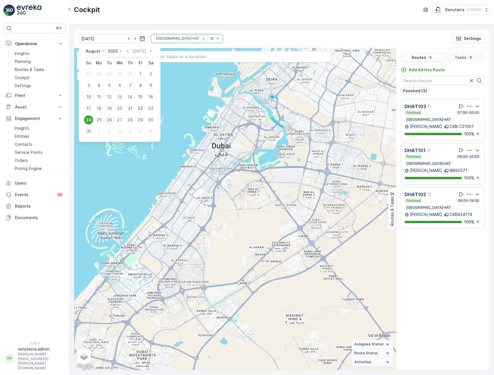
click at [139, 108] on div "22" at bounding box center [140, 108] width 9 height 9
type input "[DATE]"
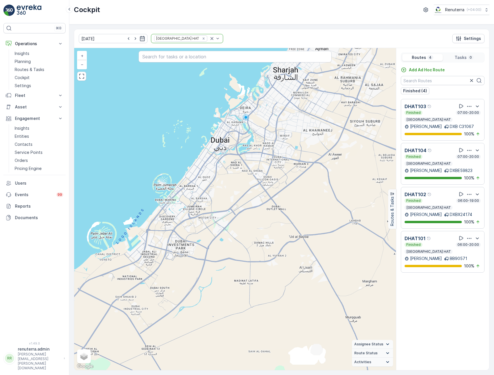
click at [435, 110] on div "DHAT103 Finished 07:00-20:00 Dubai HAT" at bounding box center [443, 112] width 76 height 19
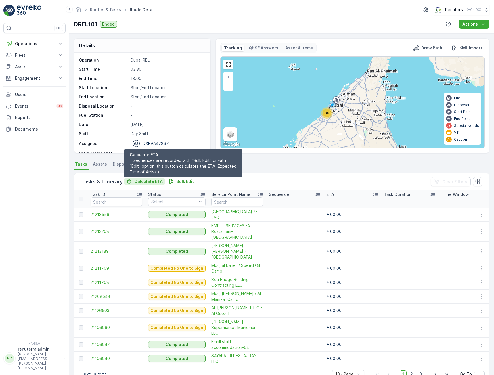
click at [152, 181] on p "Calculate ETA" at bounding box center [148, 182] width 28 height 6
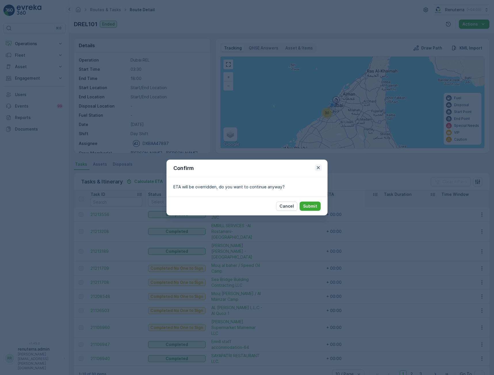
click at [318, 167] on icon "button" at bounding box center [318, 167] width 3 height 3
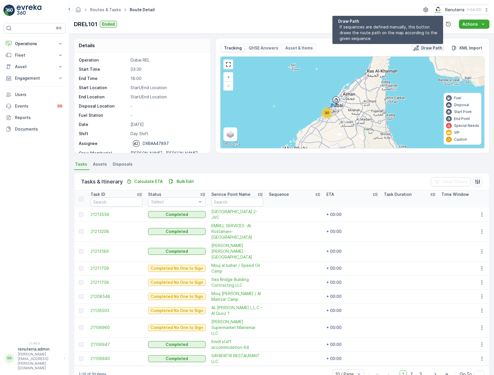
click at [418, 51] on button "Draw Path" at bounding box center [428, 48] width 34 height 7
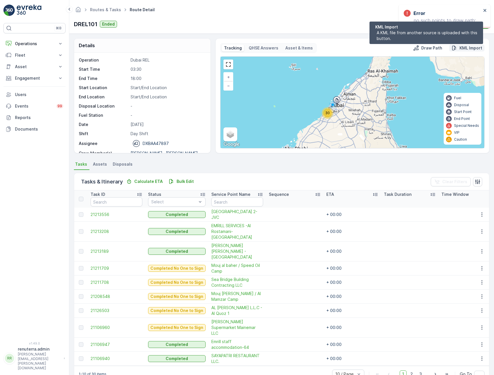
click at [467, 47] on p "KML Import" at bounding box center [470, 48] width 23 height 6
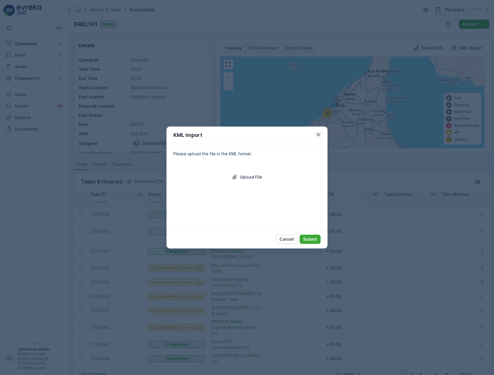
click at [318, 135] on icon "button" at bounding box center [318, 135] width 6 height 6
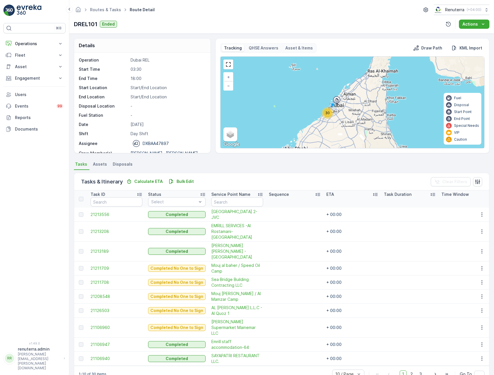
click at [293, 46] on p "Asset & Items" at bounding box center [299, 48] width 28 height 6
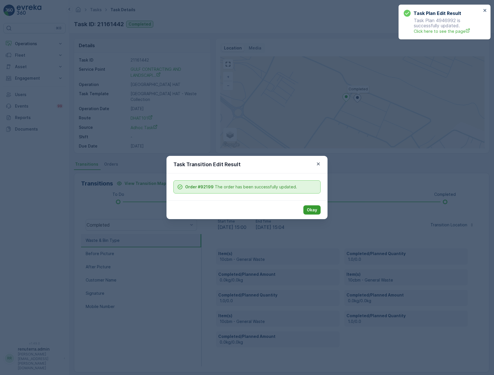
click at [320, 209] on button "Okay" at bounding box center [311, 209] width 17 height 9
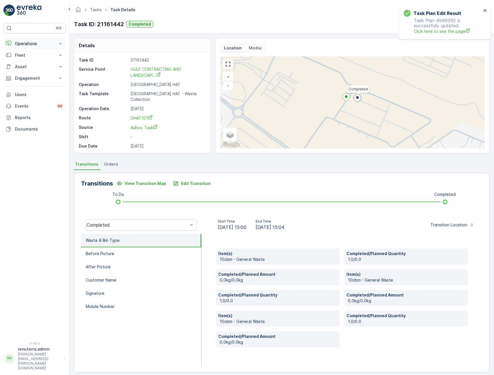
click at [19, 40] on button "Operations" at bounding box center [34, 44] width 62 height 12
click at [31, 72] on p "Routes & Tasks" at bounding box center [30, 70] width 30 height 6
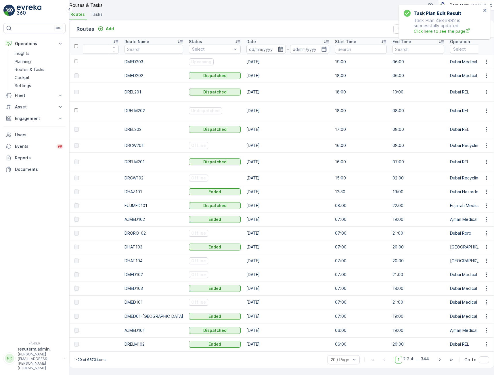
scroll to position [0, 219]
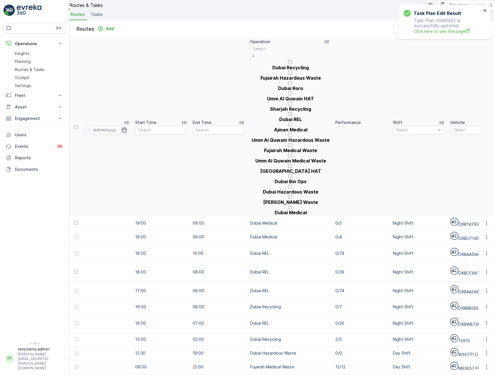
click at [277, 52] on div at bounding box center [290, 49] width 74 height 6
click at [264, 168] on p "[GEOGRAPHIC_DATA] HAT" at bounding box center [290, 170] width 61 height 5
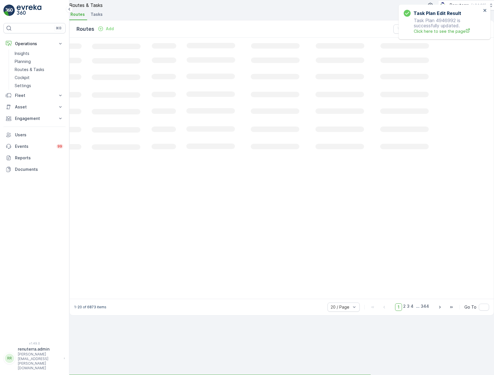
scroll to position [0, 137]
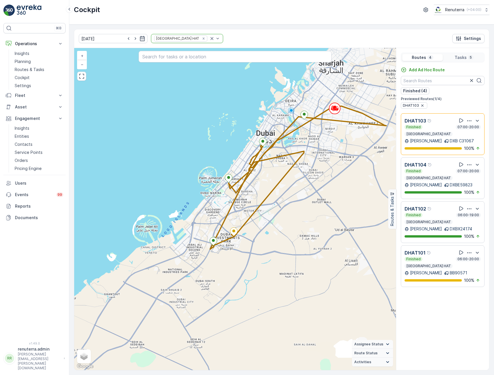
click at [443, 171] on div "Finished 07:00-20:00" at bounding box center [443, 171] width 76 height 5
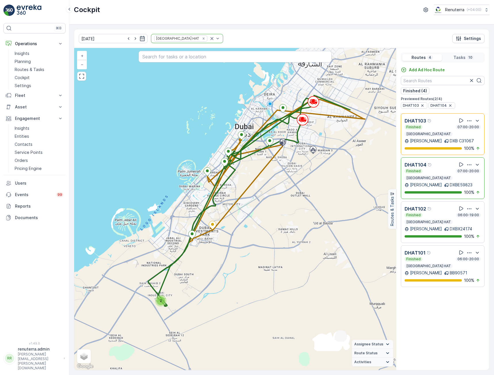
click at [452, 133] on div "Finished 07:00-20:00 [GEOGRAPHIC_DATA] HAT" at bounding box center [443, 131] width 76 height 12
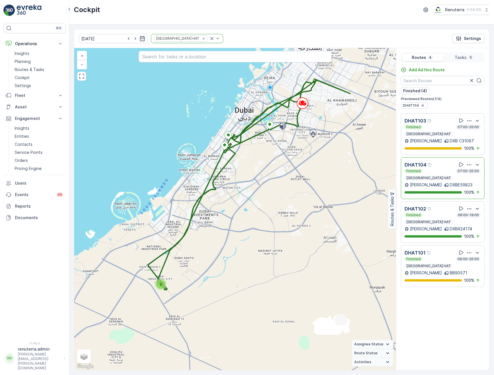
click at [445, 178] on div "Finished 07:00-20:00 [GEOGRAPHIC_DATA] HAT" at bounding box center [443, 175] width 76 height 12
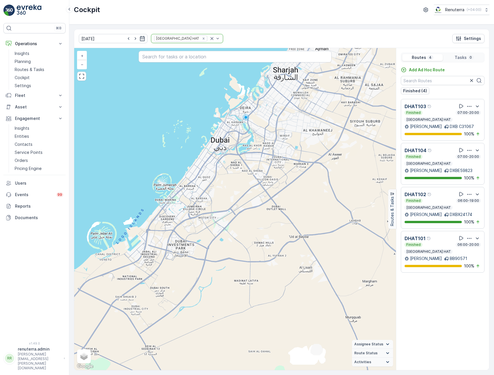
click at [437, 198] on div "DHAT102 Finished 06:00-19:00 Dubai HAT" at bounding box center [443, 200] width 76 height 19
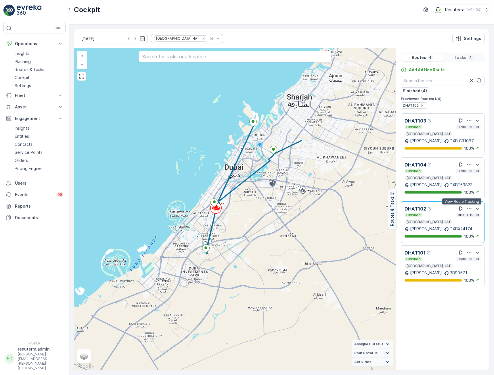
click at [461, 207] on icon at bounding box center [461, 208] width 4 height 4
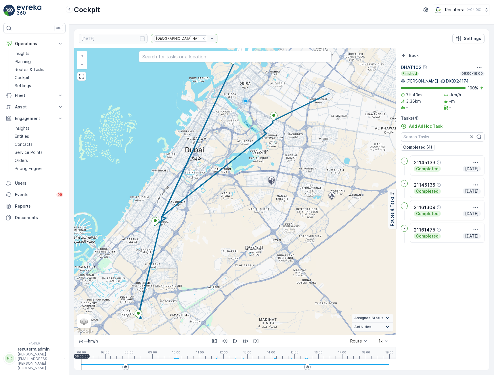
click at [126, 365] on div at bounding box center [125, 367] width 6 height 6
click at [308, 366] on icon at bounding box center [307, 366] width 2 height 3
click at [176, 363] on div at bounding box center [235, 365] width 308 height 12
click at [193, 363] on div at bounding box center [235, 365] width 308 height 12
click at [218, 361] on div at bounding box center [235, 365] width 308 height 12
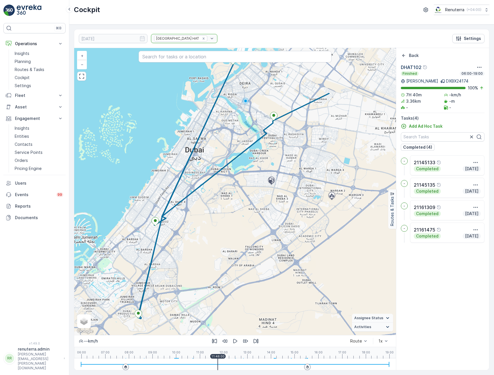
click at [275, 361] on div at bounding box center [235, 365] width 308 height 12
click at [402, 55] on icon "Back" at bounding box center [404, 56] width 6 height 6
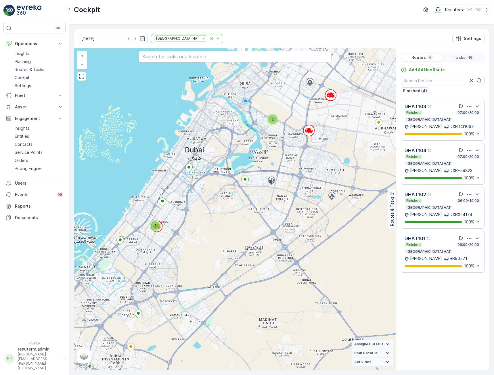
click at [428, 59] on p "4" at bounding box center [430, 57] width 4 height 5
click at [439, 201] on div "Finished 06:00-19:00" at bounding box center [443, 200] width 76 height 5
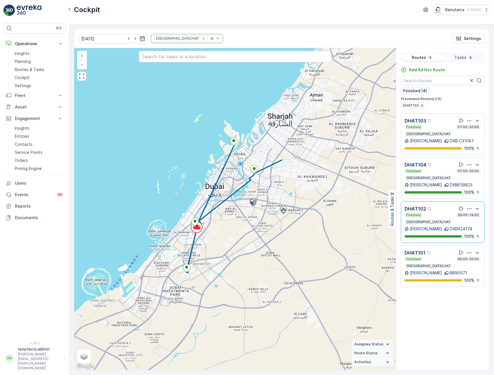
click at [432, 130] on div "Finished 07:00-20:00 Dubai HAT" at bounding box center [443, 131] width 76 height 12
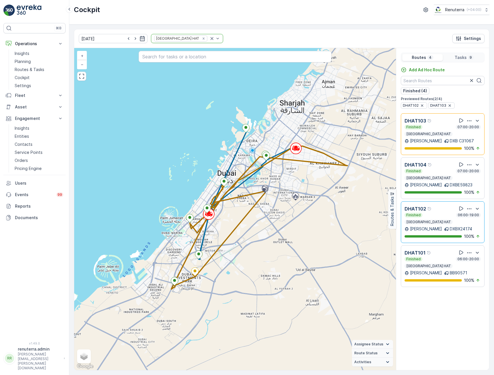
click at [437, 214] on div "Finished 06:00-19:00" at bounding box center [443, 215] width 76 height 5
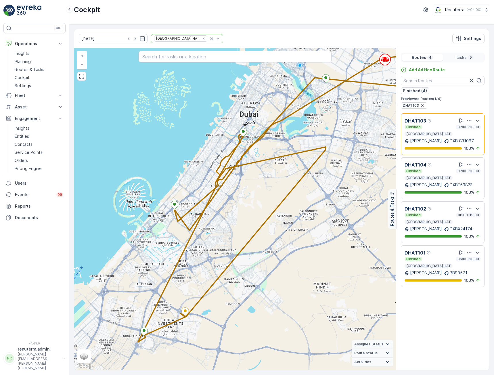
click at [464, 56] on p "Tasks" at bounding box center [461, 58] width 12 height 6
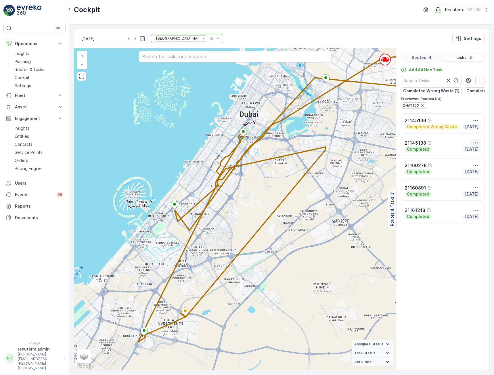
click at [473, 146] on icon "button" at bounding box center [476, 143] width 6 height 6
click at [459, 154] on span "See More Details" at bounding box center [474, 155] width 33 height 6
click at [474, 167] on icon "button" at bounding box center [476, 165] width 6 height 6
click at [466, 177] on span "See More Details" at bounding box center [469, 174] width 33 height 6
click at [477, 191] on icon "button" at bounding box center [476, 188] width 6 height 6
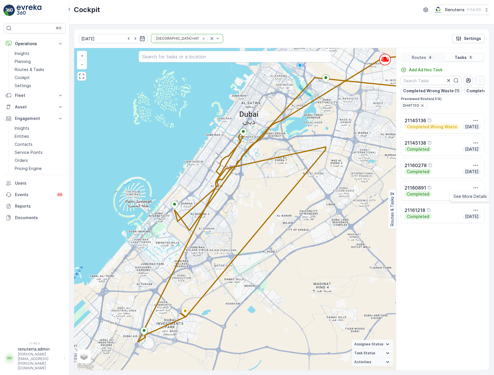
click at [471, 199] on span "See More Details" at bounding box center [469, 197] width 33 height 6
click at [426, 58] on div "Routes 4" at bounding box center [422, 57] width 41 height 7
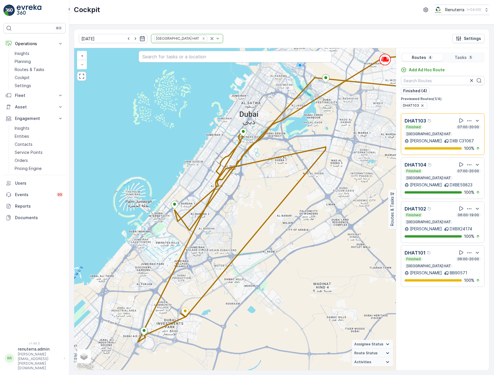
click at [441, 262] on div "Finished 06:00-20:00 Dubai HAT" at bounding box center [443, 263] width 76 height 12
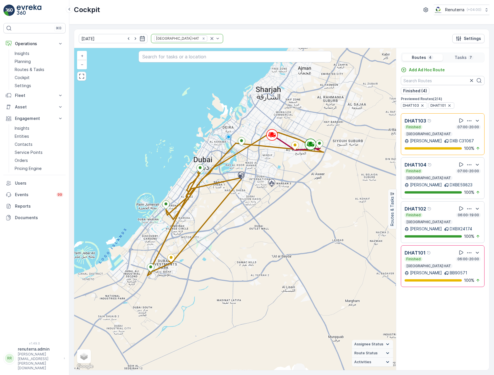
click at [470, 59] on p "7" at bounding box center [470, 57] width 3 height 5
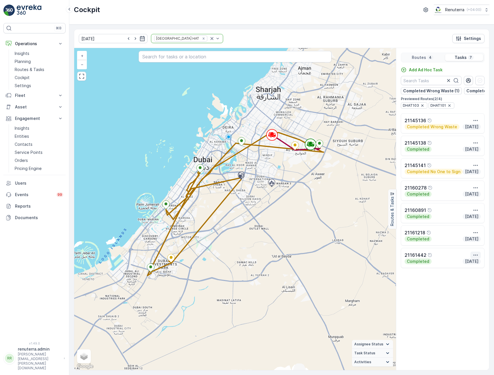
click at [478, 258] on icon "button" at bounding box center [476, 255] width 6 height 6
click at [464, 265] on span "See More Details" at bounding box center [474, 267] width 33 height 6
click at [415, 56] on p "Routes" at bounding box center [419, 58] width 14 height 6
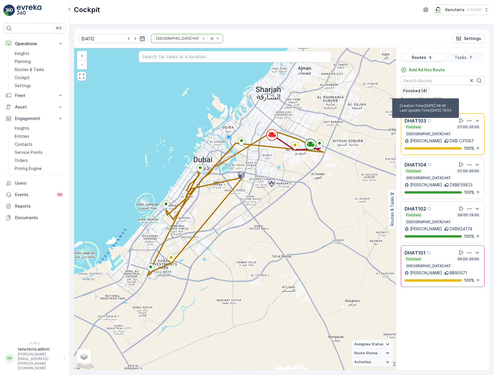
click at [435, 123] on div "DHAT103 Creation Time : 22.08.2025 06:45 Last Update Time : 22.08.2025 19:54" at bounding box center [443, 120] width 76 height 7
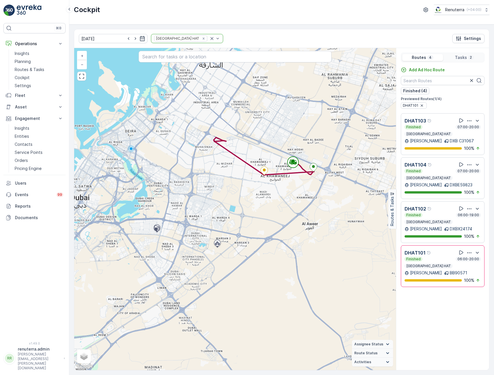
click at [464, 58] on p "Tasks" at bounding box center [461, 58] width 12 height 6
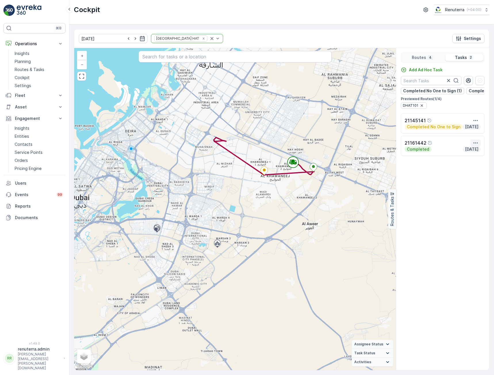
click at [475, 145] on icon "button" at bounding box center [476, 143] width 6 height 6
click at [468, 157] on div "See More Details" at bounding box center [475, 154] width 38 height 8
click at [475, 143] on icon "button" at bounding box center [476, 142] width 4 height 1
click at [475, 154] on span "See More Details" at bounding box center [474, 152] width 33 height 6
click at [425, 62] on div "Routes 4 Tasks 2" at bounding box center [443, 58] width 84 height 10
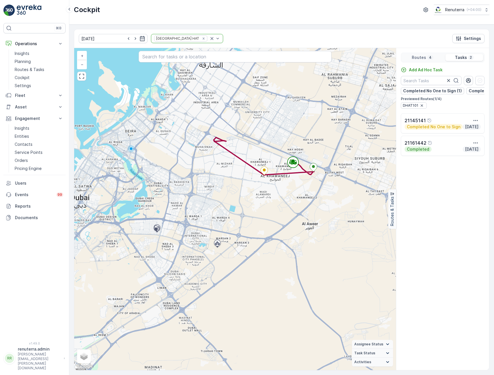
click at [424, 58] on p "Routes" at bounding box center [419, 58] width 14 height 6
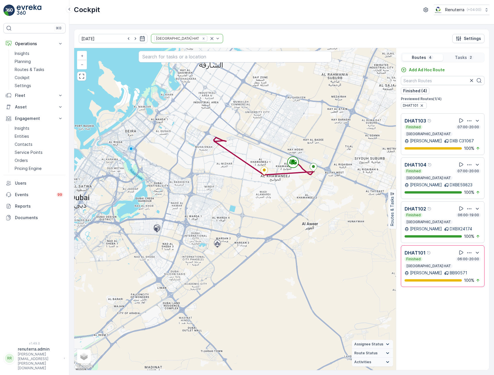
click at [429, 168] on div "DHAT104" at bounding box center [419, 164] width 28 height 7
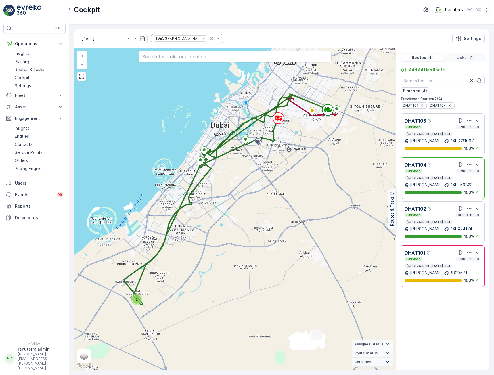
click at [463, 58] on p "Tasks" at bounding box center [461, 58] width 12 height 6
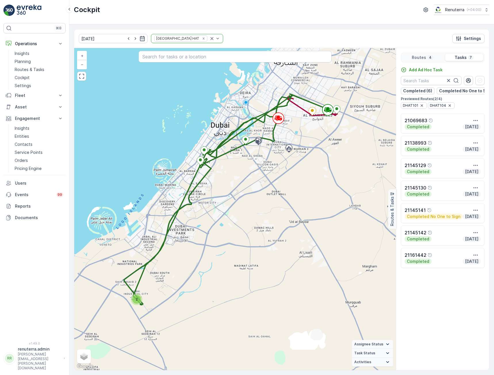
click at [421, 56] on p "Routes" at bounding box center [419, 58] width 14 height 6
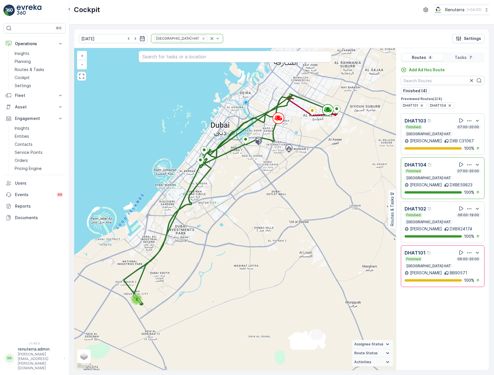
click at [440, 130] on div "Finished 07:00-20:00 Dubai HAT" at bounding box center [443, 131] width 76 height 12
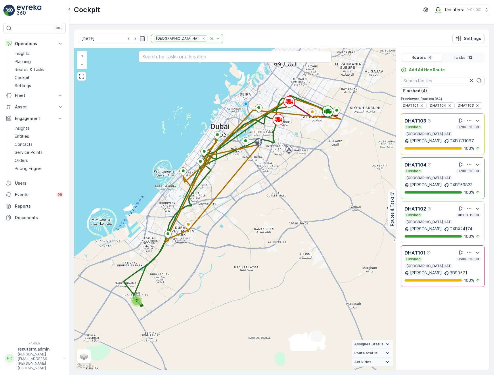
click at [448, 219] on div "Finished 06:00-19:00 Dubai HAT" at bounding box center [443, 219] width 76 height 12
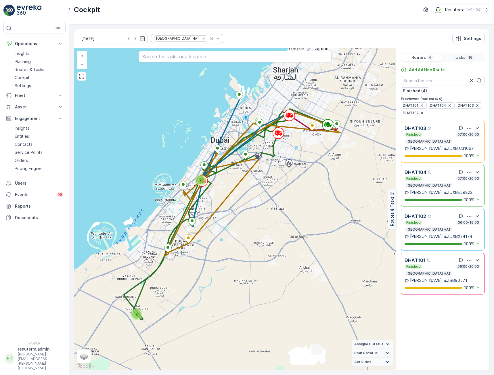
click at [457, 273] on div "Finished 06:00-20:00 Dubai HAT" at bounding box center [443, 270] width 76 height 12
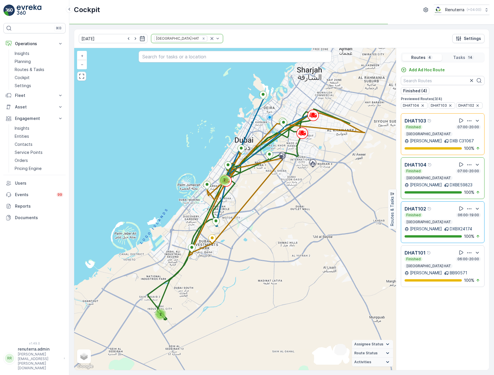
click at [438, 268] on div "DHAT101 Finished 06:00-20:00 Dubai HAT Gurdeep Singh BB90571 100 %" at bounding box center [443, 266] width 76 height 34
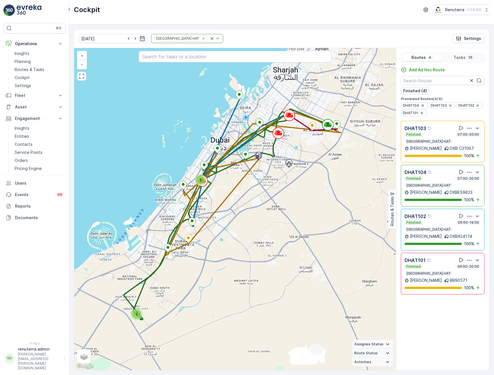
click at [468, 56] on p "16" at bounding box center [470, 57] width 5 height 5
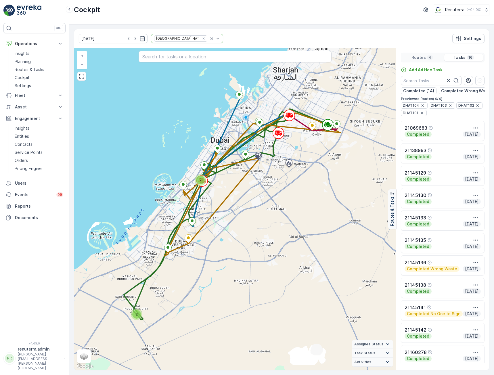
click at [436, 53] on div "Routes 4 Tasks 16" at bounding box center [443, 58] width 84 height 10
click at [430, 58] on p "4" at bounding box center [430, 57] width 4 height 5
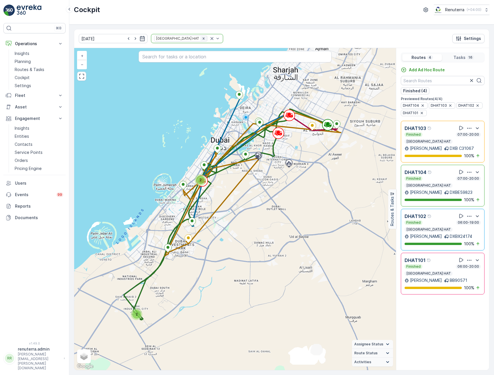
click at [202, 38] on icon "Remove Dubai HAT" at bounding box center [203, 38] width 2 height 2
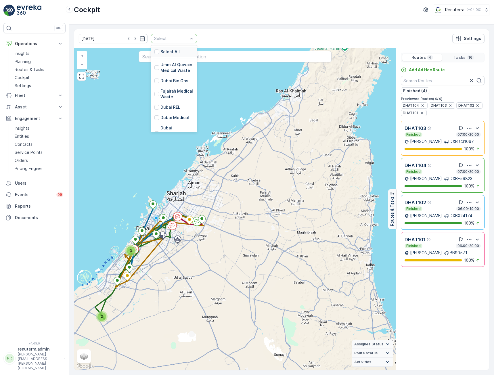
click at [175, 37] on div at bounding box center [171, 38] width 35 height 5
click at [154, 88] on div at bounding box center [156, 89] width 5 height 5
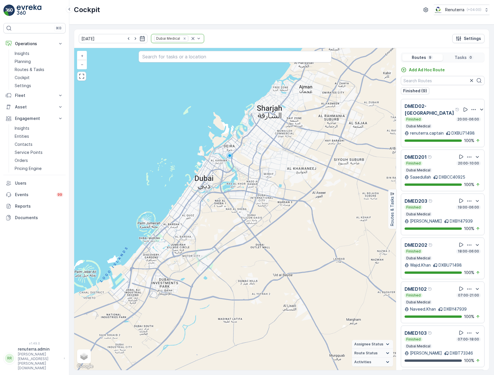
click at [445, 295] on div "Finished 07:00-21:00" at bounding box center [443, 295] width 76 height 5
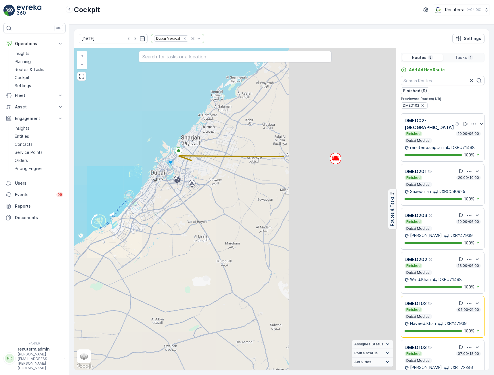
drag, startPoint x: 360, startPoint y: 181, endPoint x: 189, endPoint y: 182, distance: 171.7
click at [189, 182] on div "+ − Satellite Roadmap Terrain Hybrid Leaflet Keyboard shortcuts Map Data Map da…" at bounding box center [235, 209] width 322 height 322
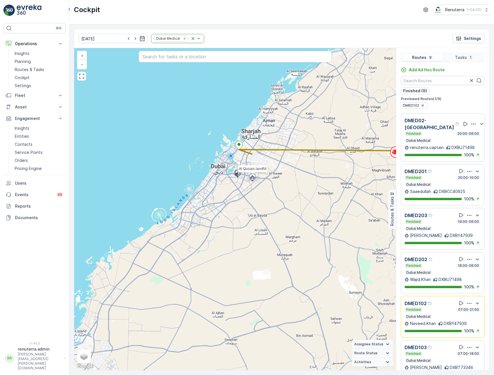
drag, startPoint x: 199, startPoint y: 184, endPoint x: 282, endPoint y: 175, distance: 83.9
click at [282, 175] on div "Al Qusais landfill + − Satellite Roadmap Terrain Hybrid Leaflet Keyboard shortc…" at bounding box center [235, 209] width 322 height 322
click at [239, 145] on ellipse at bounding box center [238, 144] width 3 height 3
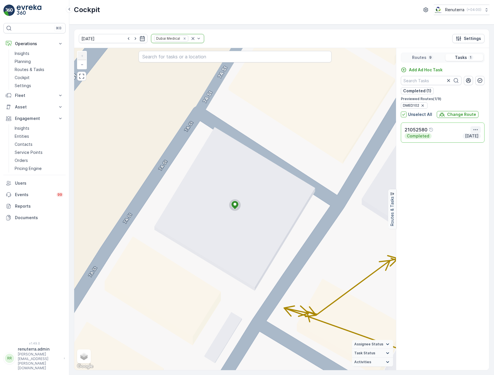
click at [476, 130] on icon "button" at bounding box center [476, 130] width 6 height 6
click at [475, 139] on span "See More Details" at bounding box center [474, 138] width 33 height 6
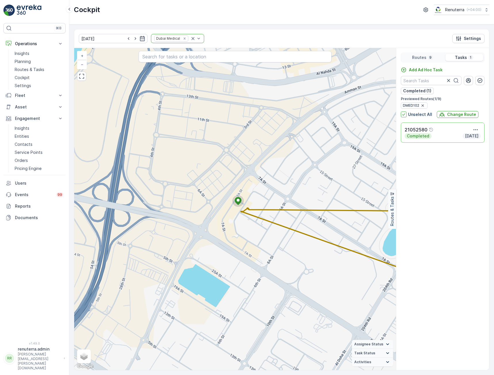
click at [445, 132] on div "21052580" at bounding box center [443, 129] width 76 height 7
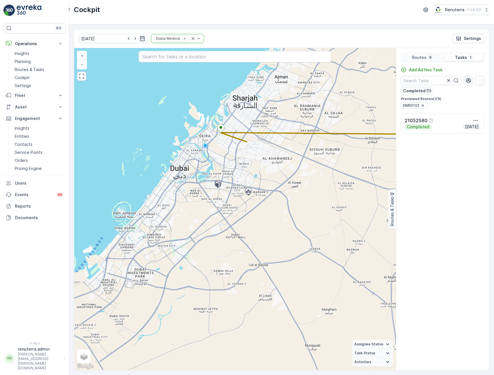
click at [421, 57] on p "Routes" at bounding box center [419, 58] width 14 height 6
